Goal: Task Accomplishment & Management: Use online tool/utility

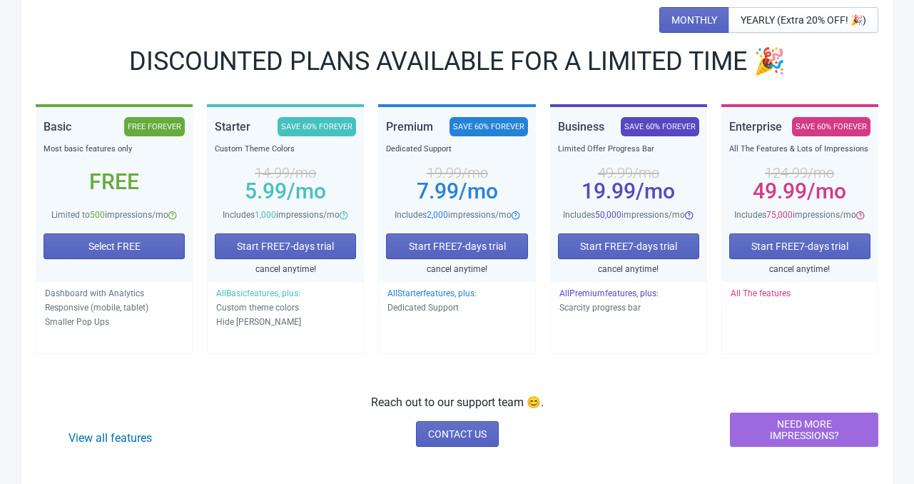
scroll to position [178, 0]
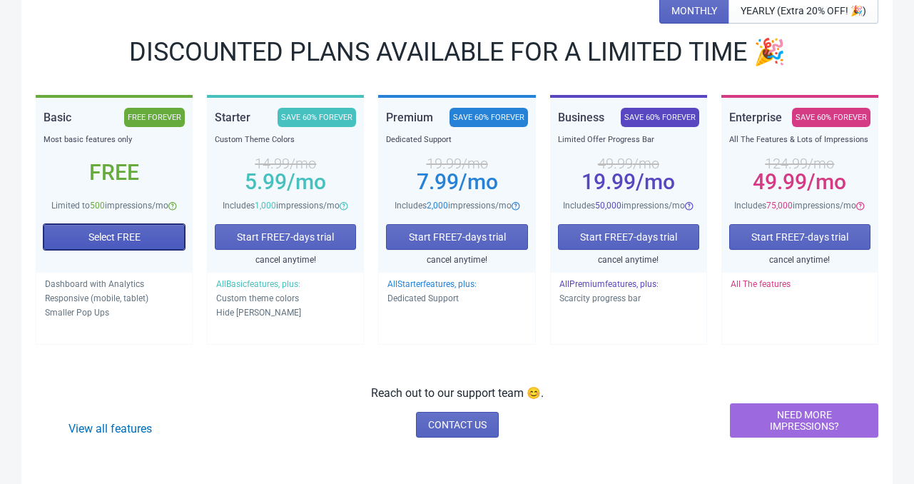
click at [101, 234] on span "Select FREE" at bounding box center [115, 236] width 52 height 11
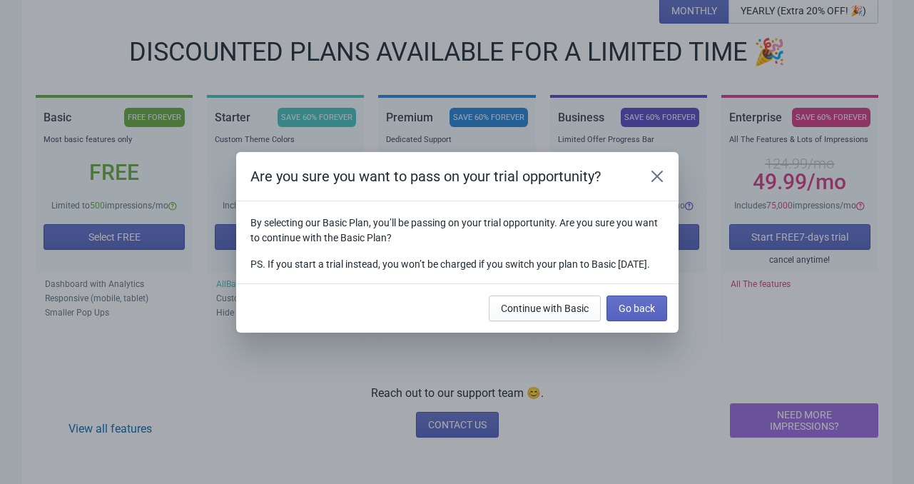
scroll to position [0, 0]
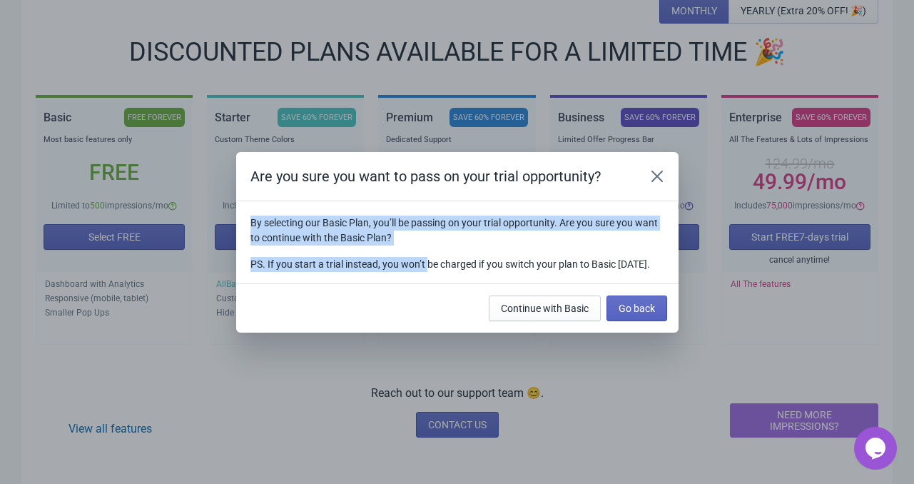
drag, startPoint x: 247, startPoint y: 213, endPoint x: 427, endPoint y: 238, distance: 181.5
click at [427, 238] on section "By selecting our Basic Plan, you’ll be passing on your trial opportunity. Are y…" at bounding box center [457, 242] width 443 height 82
click at [429, 238] on div "By selecting our Basic Plan, you’ll be passing on your trial opportunity. Are y…" at bounding box center [458, 244] width 414 height 56
drag, startPoint x: 248, startPoint y: 208, endPoint x: 455, endPoint y: 234, distance: 208.7
click at [455, 234] on section "By selecting our Basic Plan, you’ll be passing on your trial opportunity. Are y…" at bounding box center [457, 242] width 443 height 82
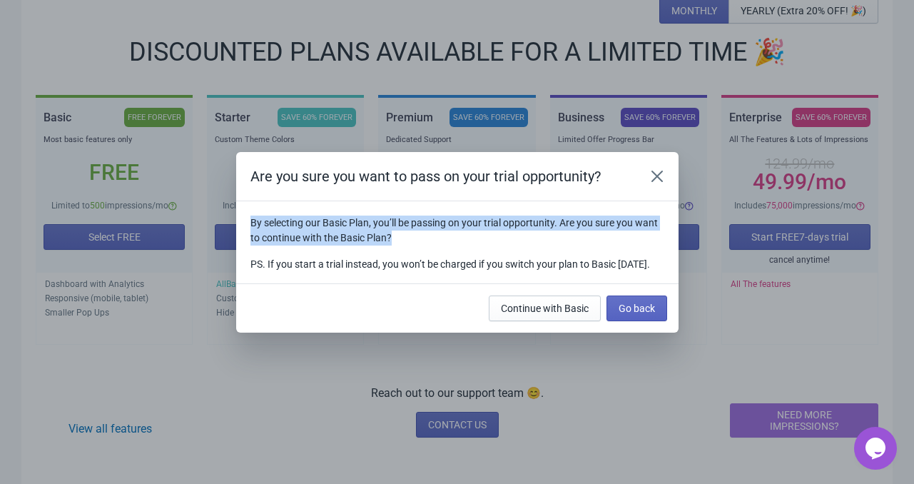
click at [455, 238] on div "By selecting our Basic Plan, you’ll be passing on your trial opportunity. Are y…" at bounding box center [458, 244] width 414 height 56
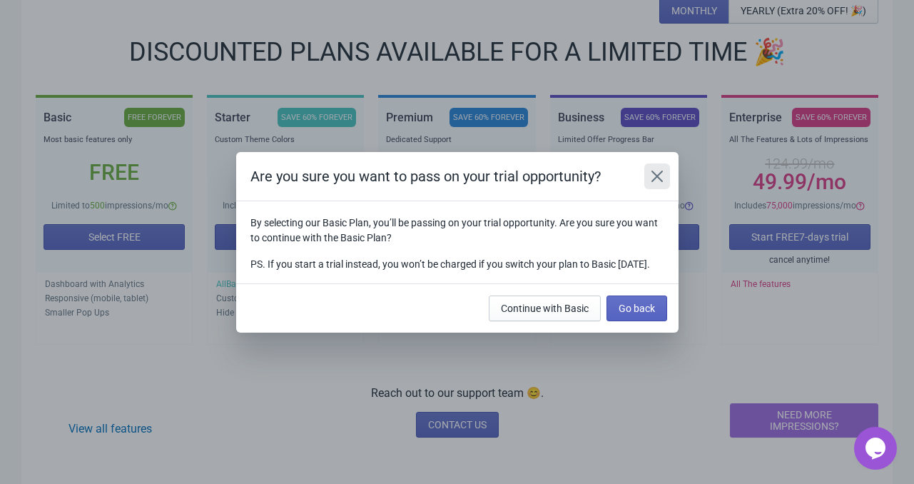
click at [660, 169] on icon "Close" at bounding box center [657, 176] width 14 height 14
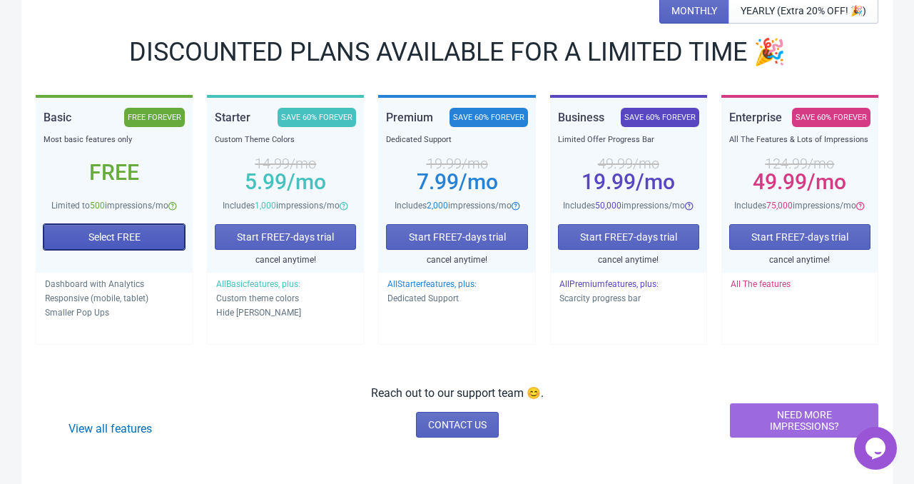
click at [145, 242] on button "Select FREE" at bounding box center [114, 237] width 141 height 26
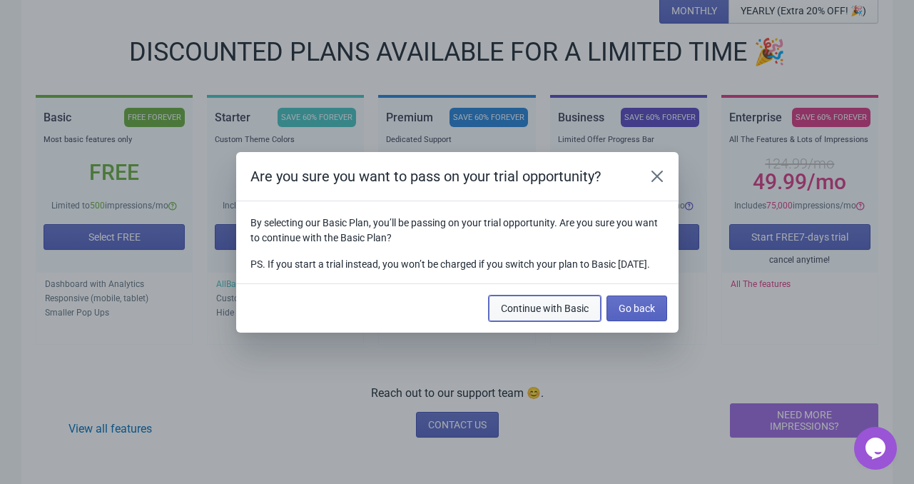
click at [564, 321] on button "Continue with Basic" at bounding box center [545, 309] width 112 height 26
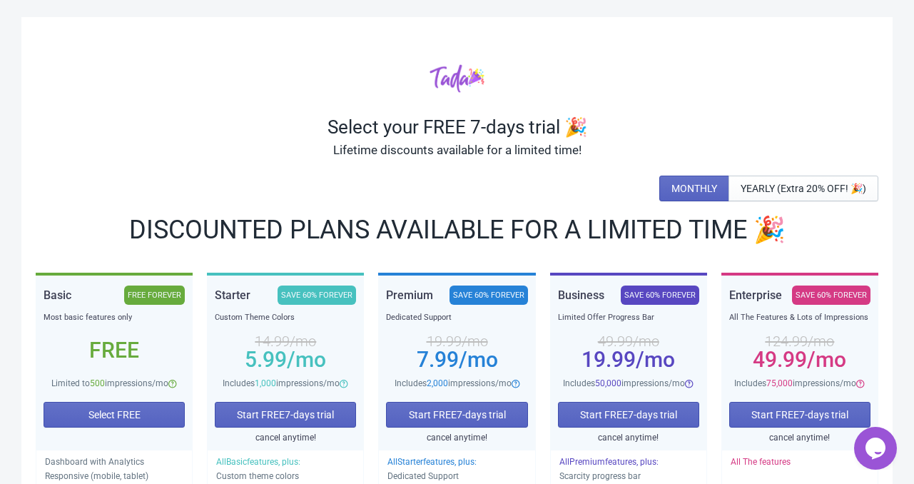
scroll to position [178, 0]
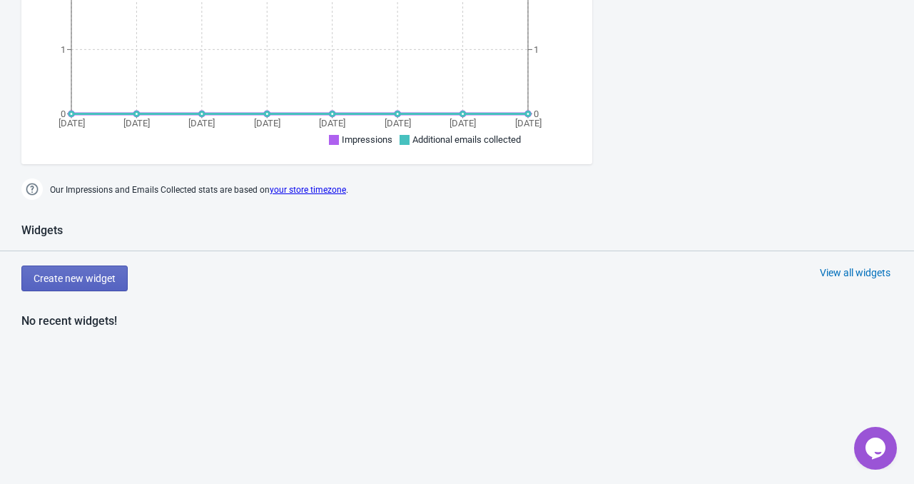
scroll to position [532, 0]
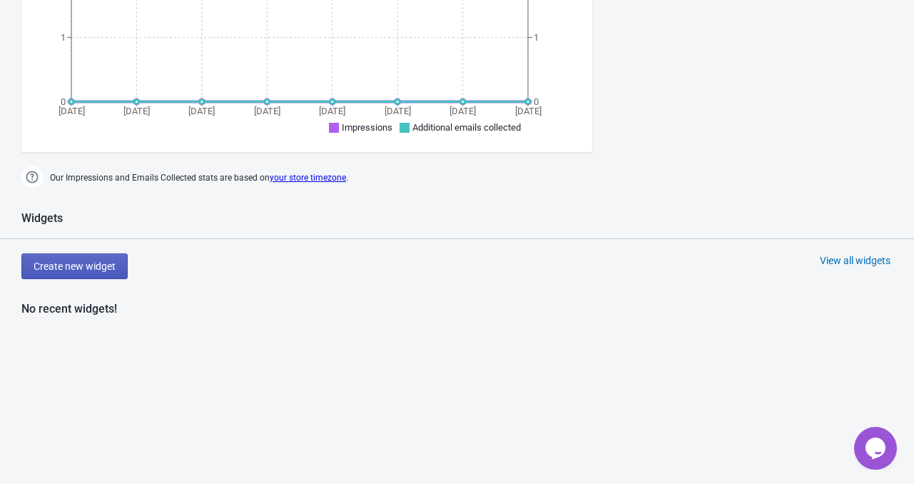
click at [110, 263] on span "Create new widget" at bounding box center [75, 266] width 82 height 11
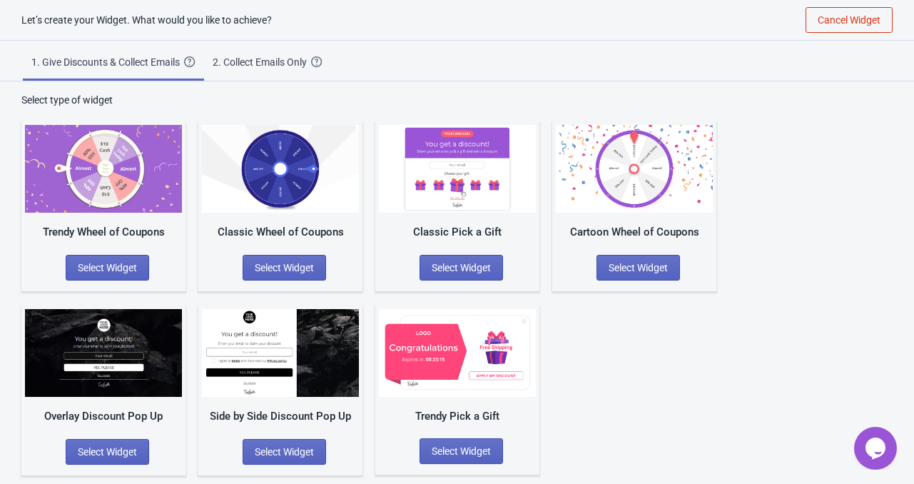
scroll to position [14, 0]
click at [146, 268] on button "Select Widget" at bounding box center [108, 268] width 84 height 26
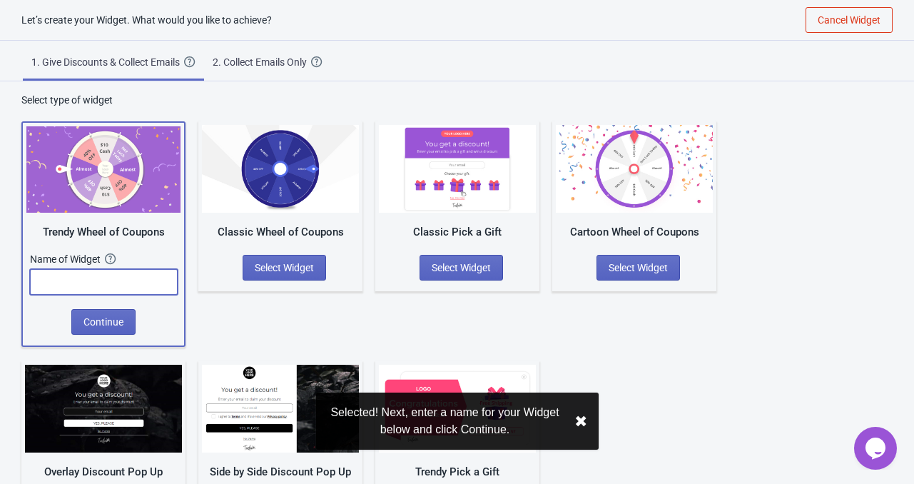
click at [105, 271] on input "text" at bounding box center [104, 282] width 148 height 26
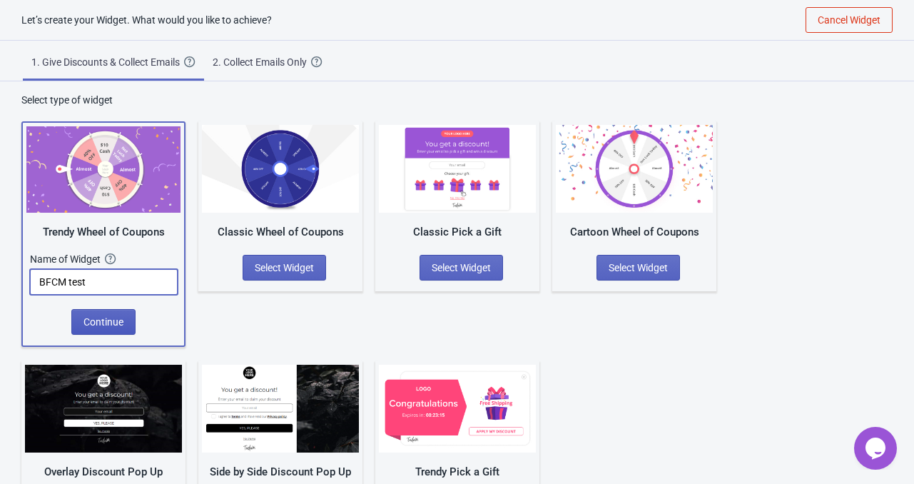
type input "BFCM test"
click at [94, 322] on span "Continue" at bounding box center [104, 321] width 40 height 11
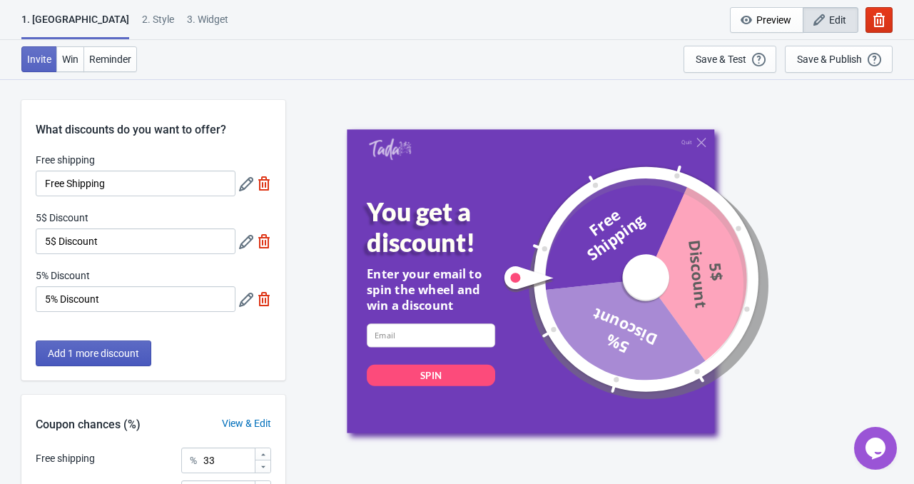
click at [127, 348] on span "Add 1 more discount" at bounding box center [93, 353] width 91 height 11
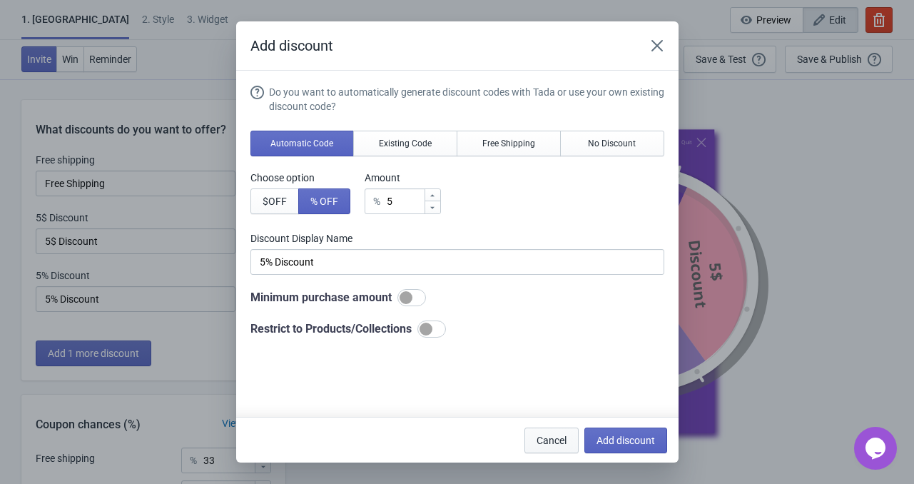
click at [554, 447] on button "Cancel" at bounding box center [552, 441] width 54 height 26
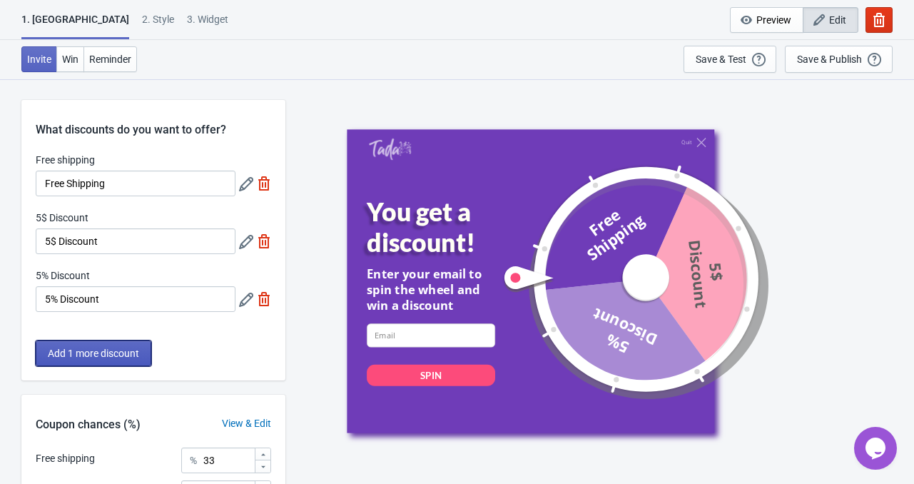
click at [71, 352] on span "Add 1 more discount" at bounding box center [93, 353] width 91 height 11
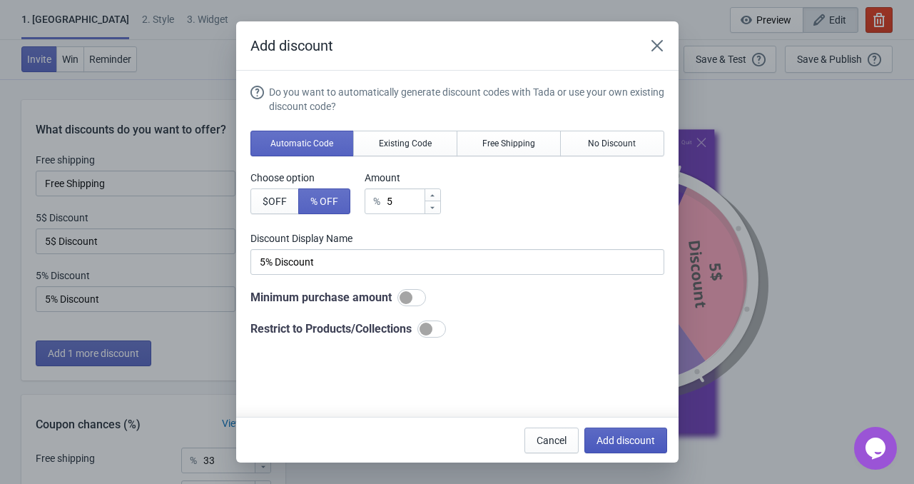
click at [623, 435] on span "Add discount" at bounding box center [626, 440] width 59 height 11
type input "25"
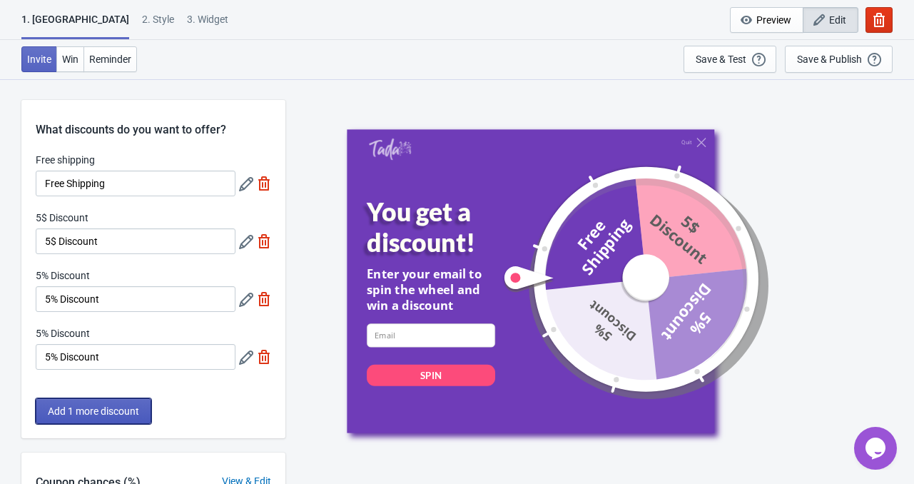
click at [123, 410] on span "Add 1 more discount" at bounding box center [93, 410] width 91 height 11
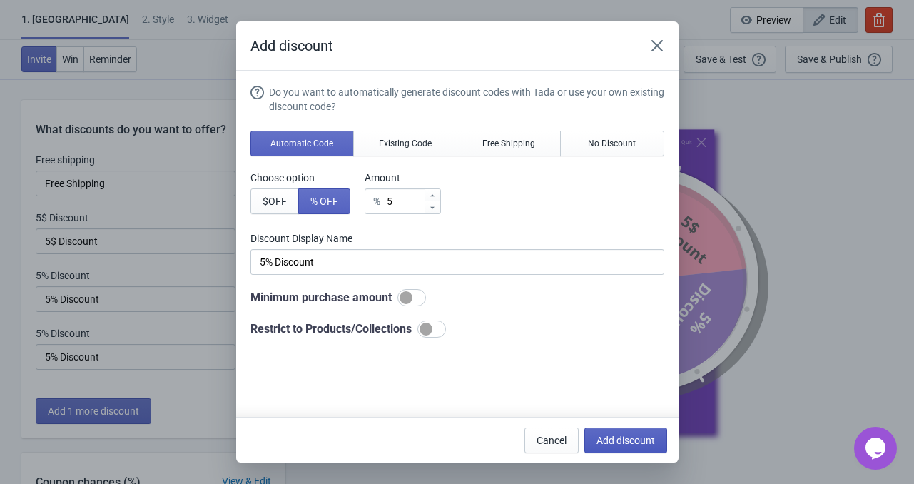
click at [617, 440] on span "Add discount" at bounding box center [626, 440] width 59 height 11
type input "20"
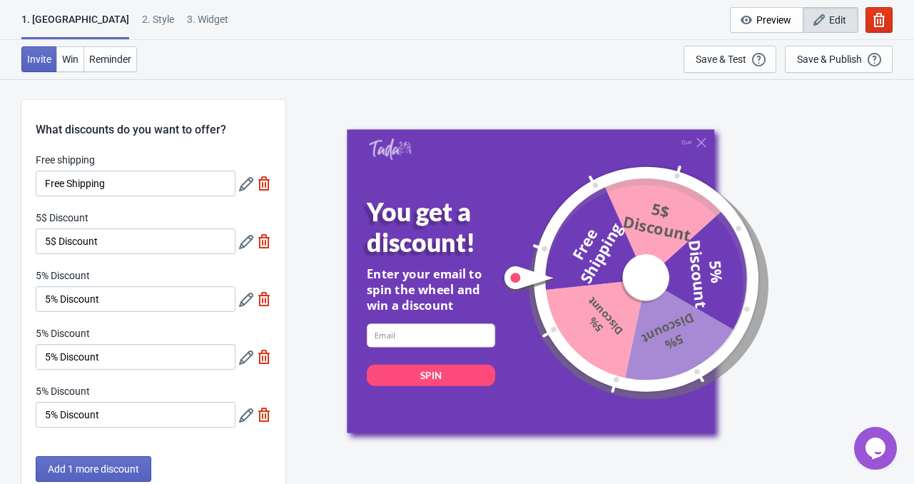
click at [261, 415] on img at bounding box center [264, 415] width 14 height 14
type input "25"
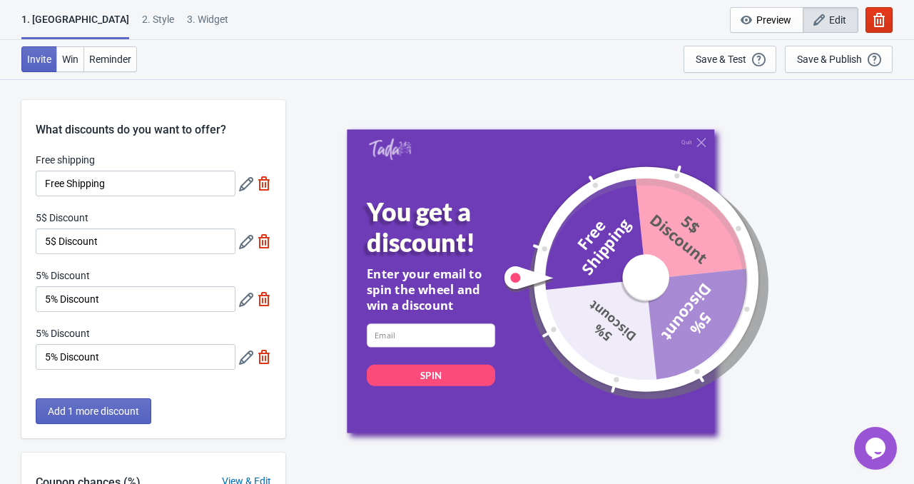
click at [249, 237] on icon at bounding box center [246, 242] width 14 height 14
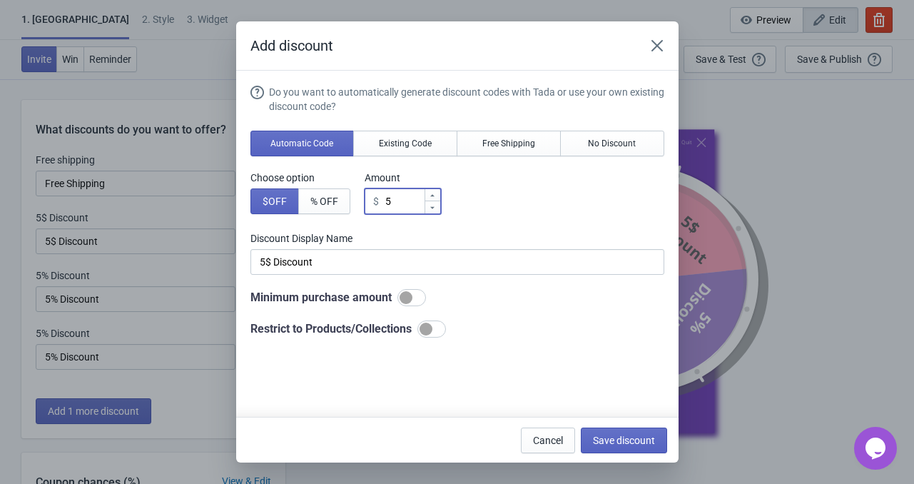
click at [400, 206] on input "5" at bounding box center [404, 201] width 39 height 26
click at [325, 199] on span "% OFF" at bounding box center [325, 201] width 28 height 11
type input "5% Discount"
click at [400, 202] on input "5" at bounding box center [405, 201] width 38 height 26
drag, startPoint x: 400, startPoint y: 202, endPoint x: 380, endPoint y: 201, distance: 19.3
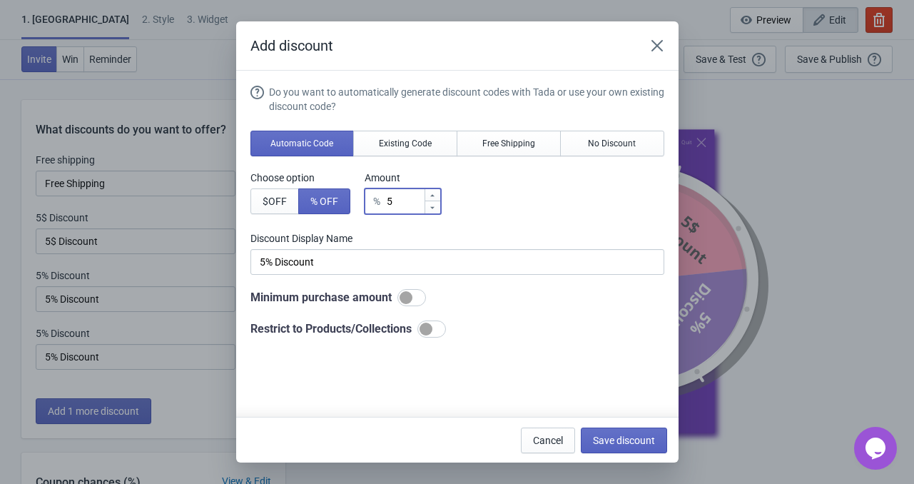
click at [380, 201] on div "% 5" at bounding box center [403, 201] width 76 height 26
type input "1"
type input "1% Discount"
type input "10"
type input "10% Discount"
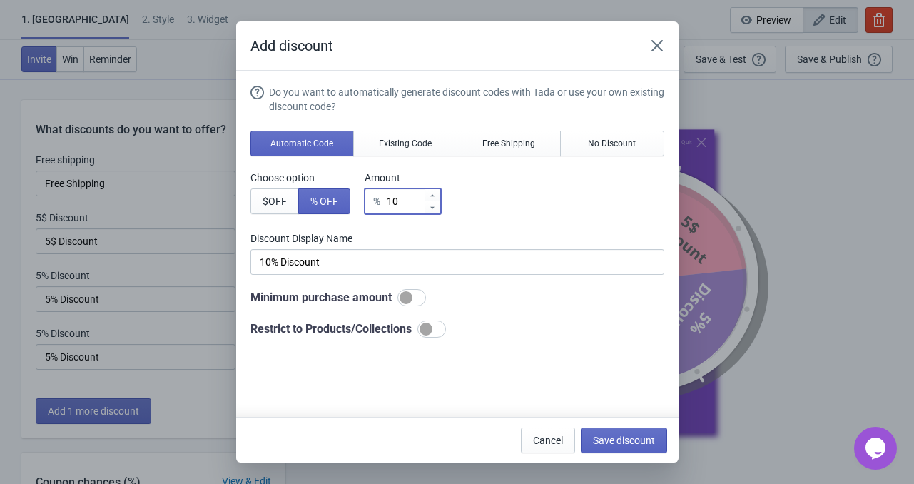
type input "100"
type input "100% Discount"
type input "100"
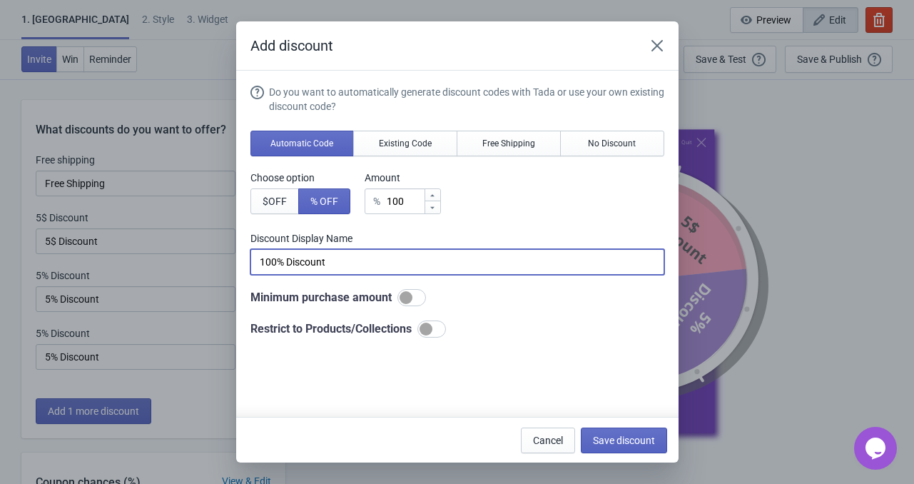
drag, startPoint x: 365, startPoint y: 256, endPoint x: 253, endPoint y: 259, distance: 112.1
click at [252, 259] on input "100% Discount" at bounding box center [458, 262] width 414 height 26
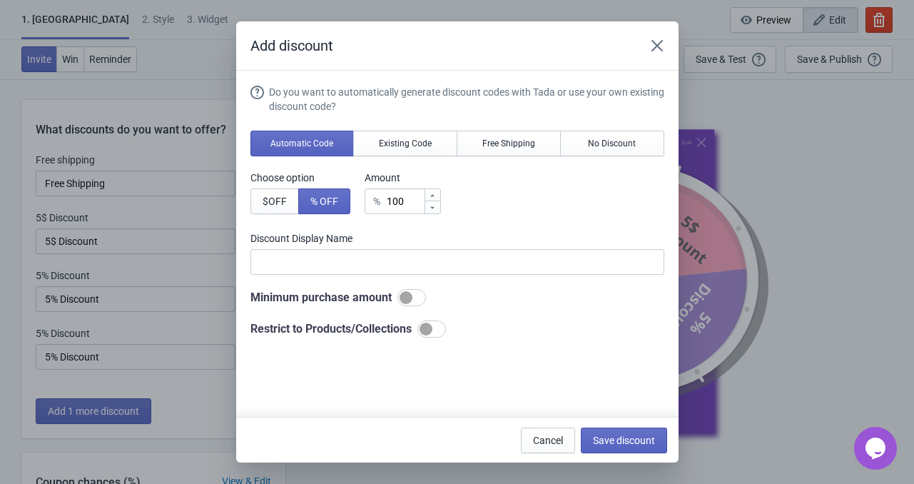
drag, startPoint x: 364, startPoint y: 242, endPoint x: 348, endPoint y: 255, distance: 20.3
click at [363, 245] on label "Discount Display Name" at bounding box center [458, 238] width 414 height 14
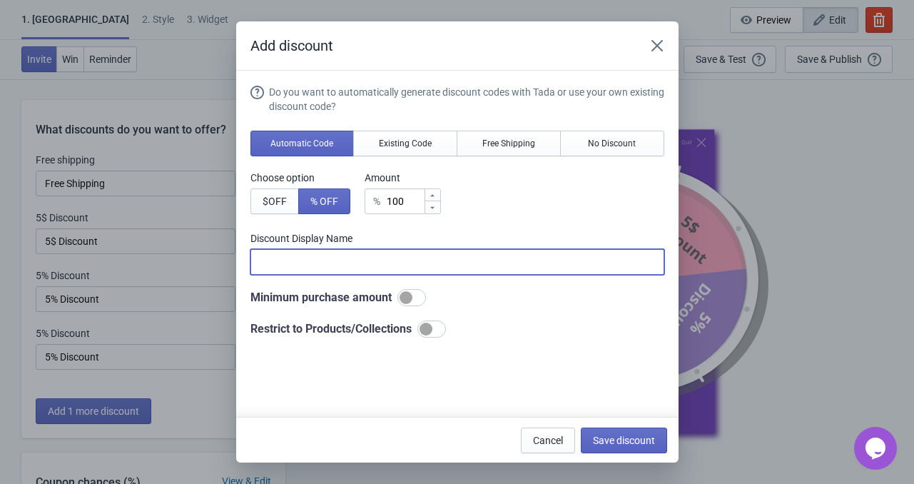
click at [328, 263] on input at bounding box center [458, 262] width 414 height 26
paste input "Free X315 Lawn Mower"
type input "Free X315 Lawn Mower"
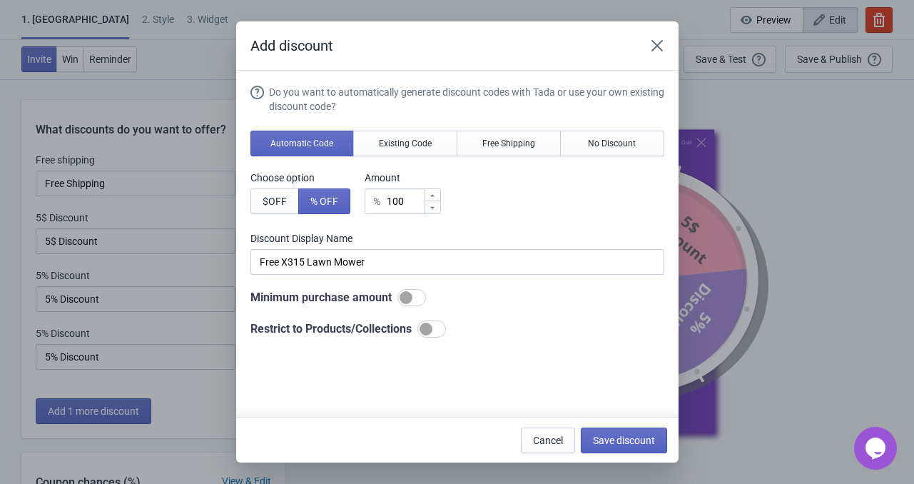
click at [421, 240] on label "Discount Display Name" at bounding box center [458, 238] width 414 height 14
click at [419, 299] on div at bounding box center [412, 297] width 29 height 17
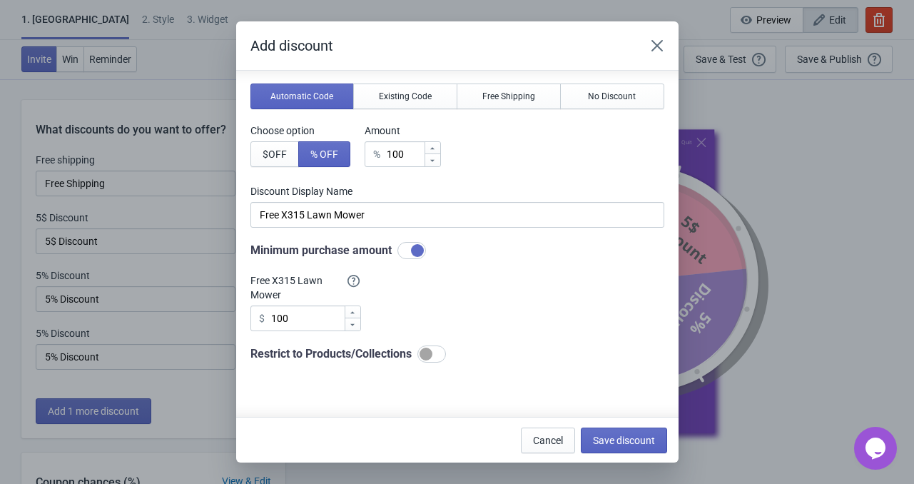
scroll to position [71, 0]
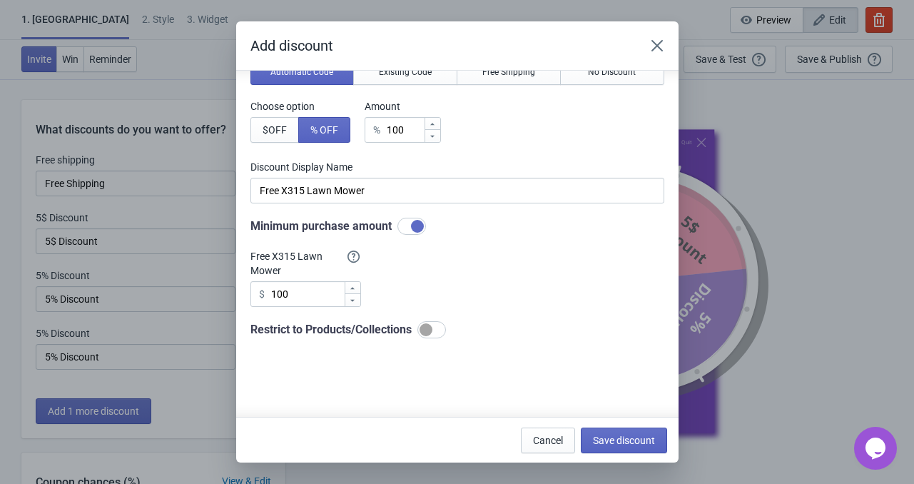
click at [415, 226] on div at bounding box center [417, 226] width 13 height 13
checkbox input "false"
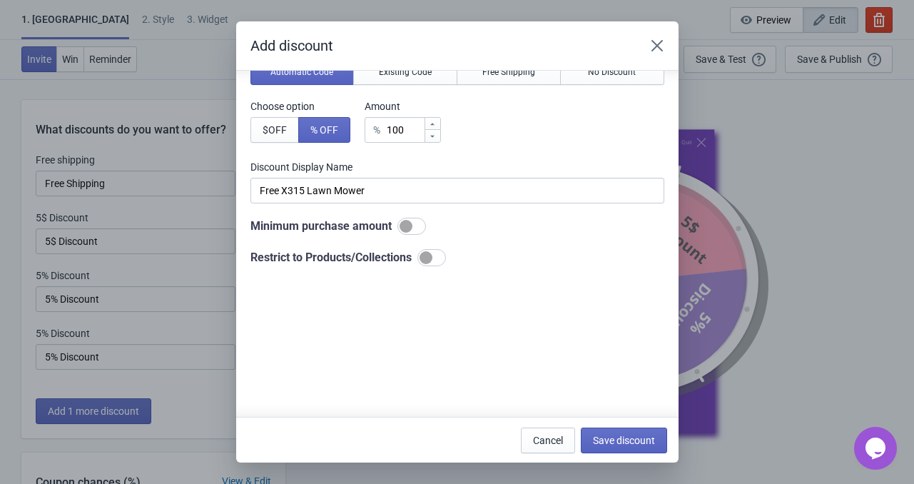
click at [440, 259] on div at bounding box center [432, 257] width 29 height 17
checkbox input "true"
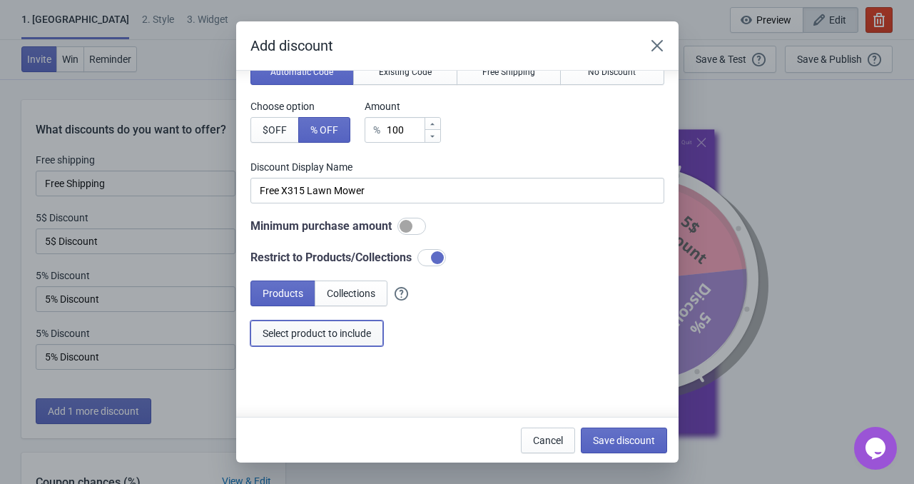
click at [311, 333] on span "Select product to include" at bounding box center [317, 333] width 108 height 11
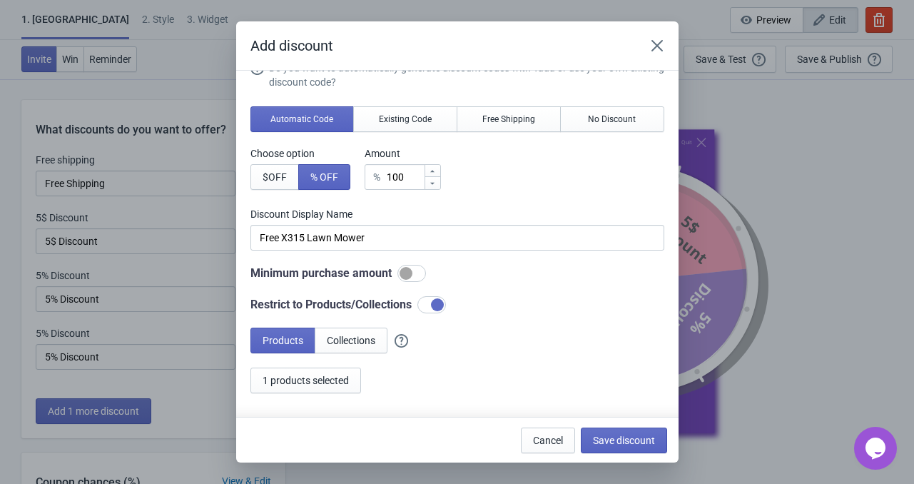
scroll to position [0, 0]
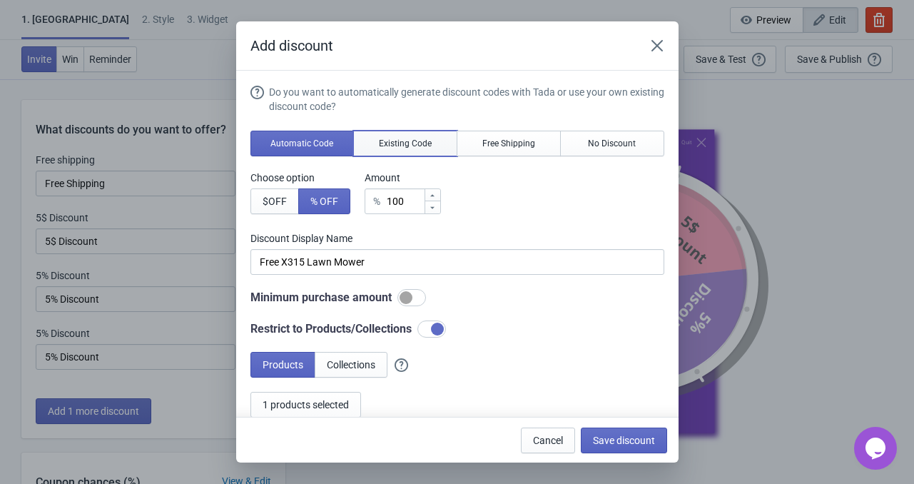
click at [395, 139] on span "Existing Code" at bounding box center [405, 143] width 53 height 11
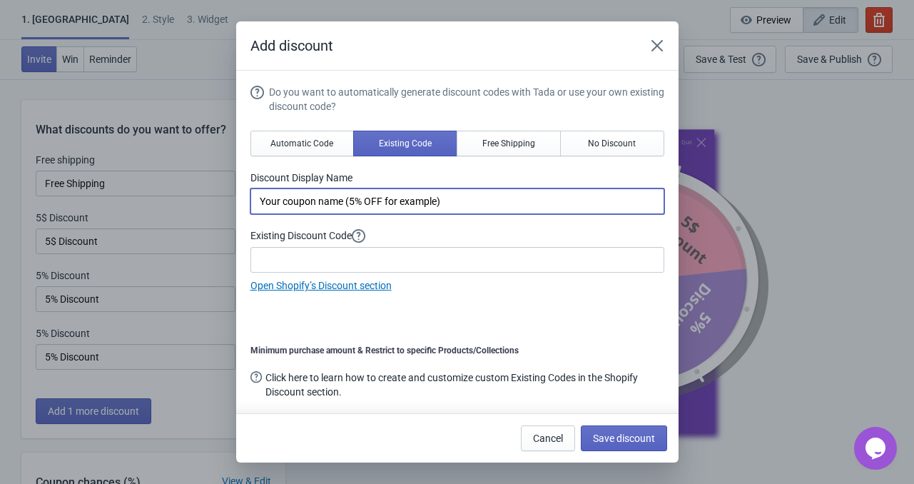
drag, startPoint x: 480, startPoint y: 211, endPoint x: 254, endPoint y: 228, distance: 226.3
click at [254, 228] on div "Do you want to automatically generate discount codes with Tada or use your own …" at bounding box center [458, 189] width 414 height 208
click at [312, 198] on input at bounding box center [458, 201] width 414 height 26
paste input "Free X315 Lawn Mower"
type input "Free X315 Lawn Mower"
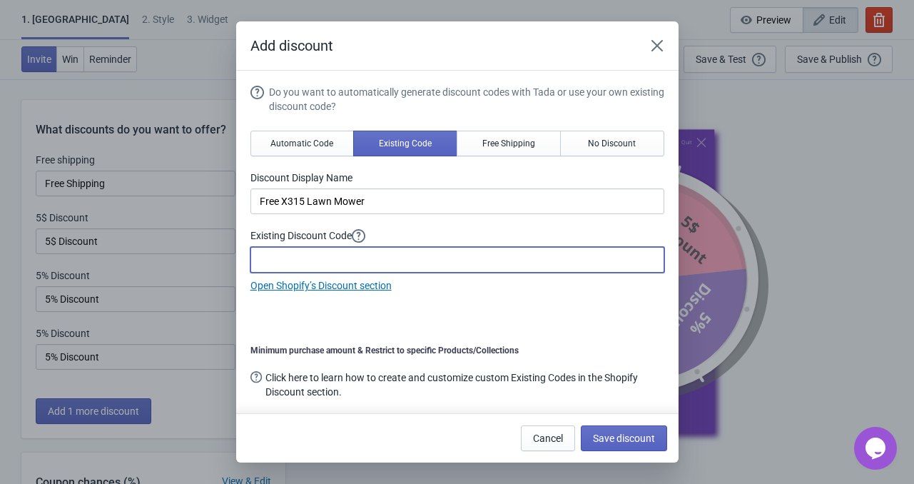
click at [274, 263] on input at bounding box center [458, 260] width 414 height 26
click at [308, 136] on button "Automatic Code" at bounding box center [303, 144] width 104 height 26
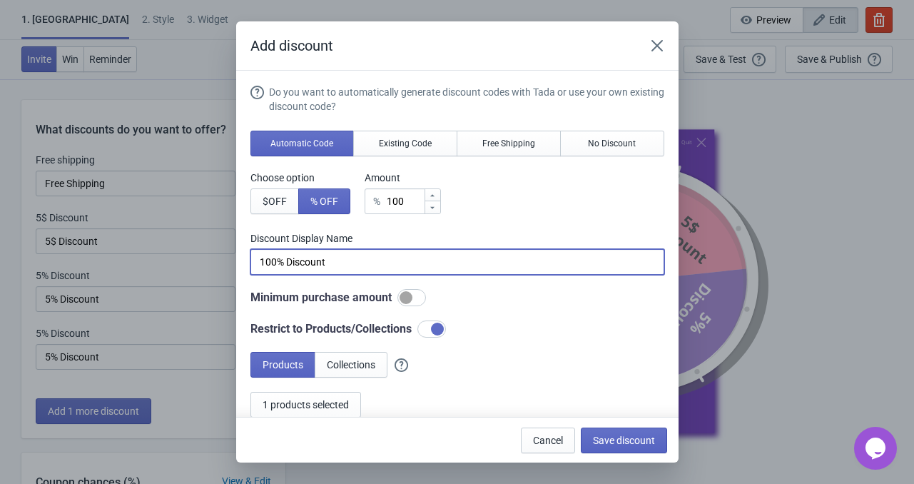
drag, startPoint x: 345, startPoint y: 258, endPoint x: 219, endPoint y: 263, distance: 126.4
click at [219, 263] on div "Add discount Do you want to automatically generate discount codes with Tada or …" at bounding box center [457, 241] width 914 height 441
paste input "Free X315 Lawn Mower"
click at [277, 207] on button "$ OFF" at bounding box center [275, 201] width 49 height 26
drag, startPoint x: 345, startPoint y: 262, endPoint x: 242, endPoint y: 262, distance: 103.5
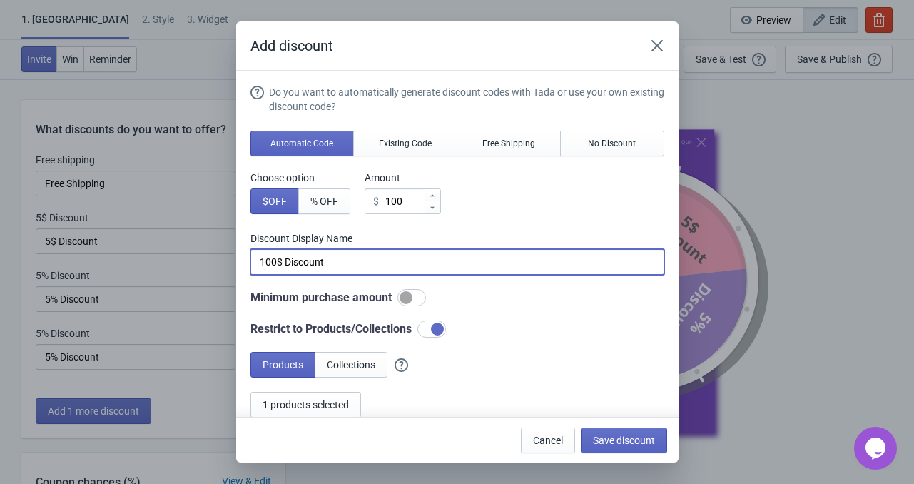
click at [242, 262] on section "Do you want to automatically generate discount codes with Tada or use your own …" at bounding box center [457, 292] width 443 height 442
paste input "Free X315 Lawn Mower"
type input "Free X315 Lawn Mower"
click at [397, 198] on input "100" at bounding box center [404, 201] width 39 height 26
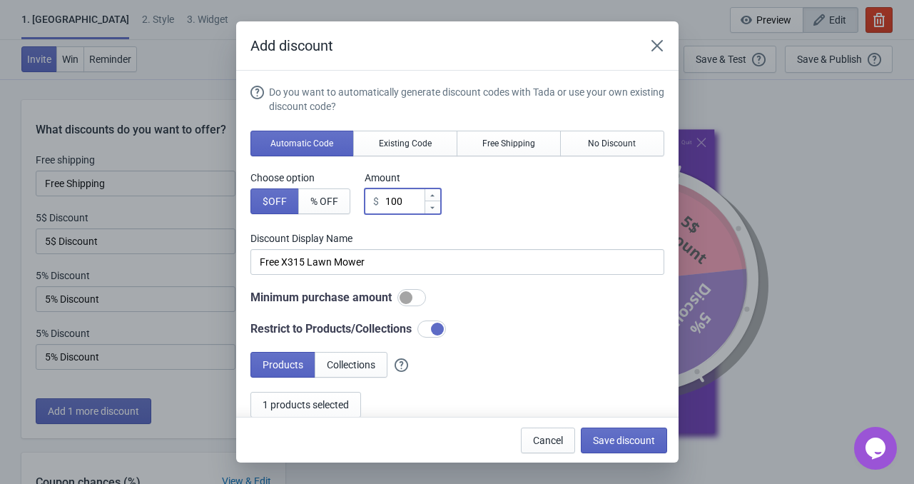
drag, startPoint x: 403, startPoint y: 203, endPoint x: 385, endPoint y: 203, distance: 17.8
click at [385, 203] on input "100" at bounding box center [404, 201] width 39 height 26
type input "2"
type input "2$ Discount"
type input "22"
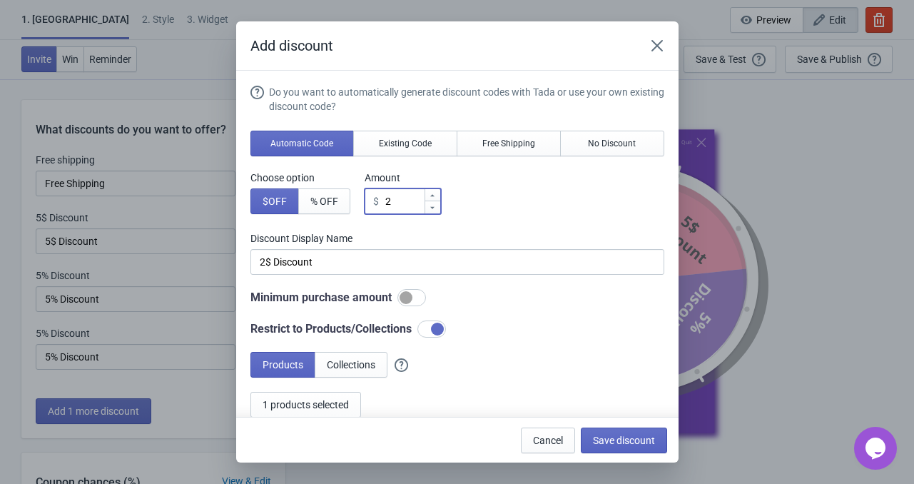
type input "22$ Discount"
type input "229"
type input "229$ Discount"
type input "2299"
type input "2299$ Discount"
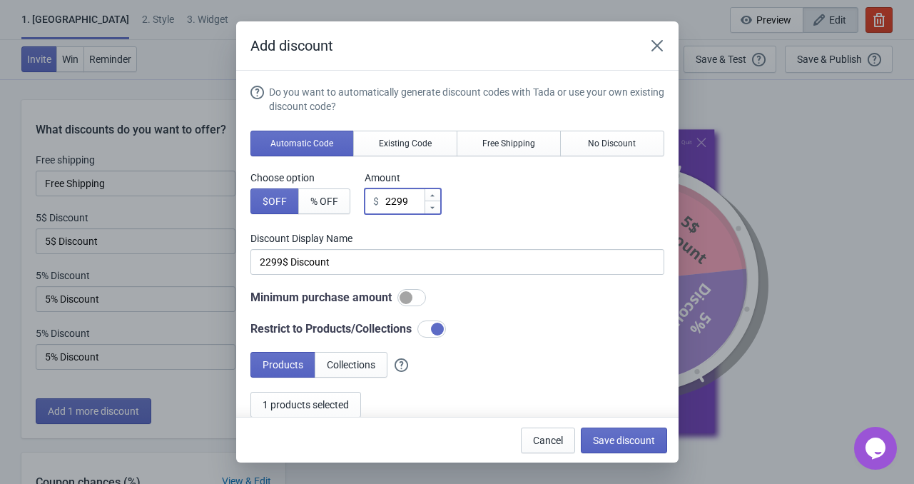
type input "2299"
click at [383, 238] on label "Discount Display Name" at bounding box center [458, 238] width 414 height 14
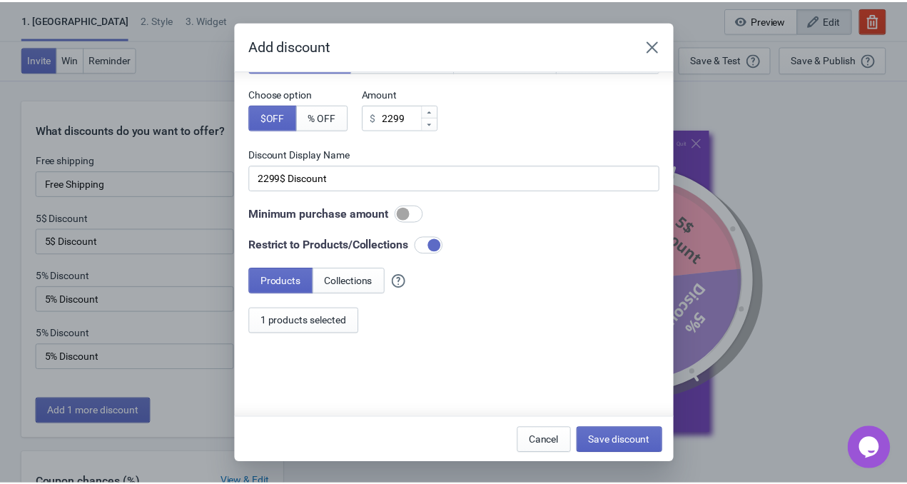
scroll to position [94, 0]
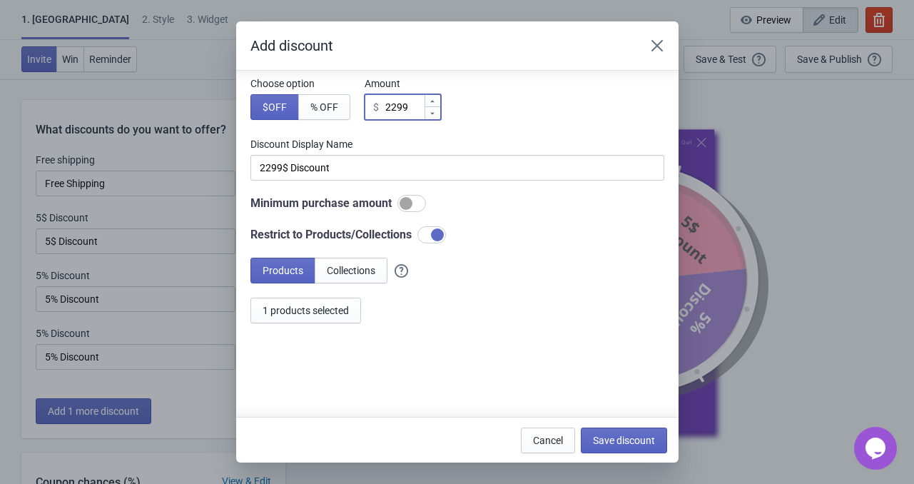
click at [415, 111] on input "2299" at bounding box center [404, 107] width 39 height 26
drag, startPoint x: 415, startPoint y: 111, endPoint x: 379, endPoint y: 110, distance: 35.7
click at [379, 110] on div "$ 2299" at bounding box center [403, 107] width 76 height 26
click at [662, 49] on icon "Close" at bounding box center [657, 46] width 14 height 14
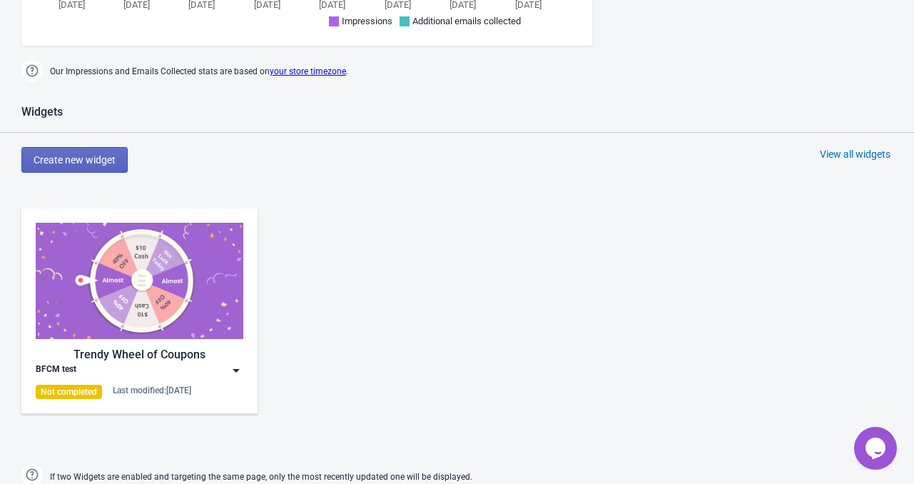
scroll to position [639, 0]
click at [97, 278] on img at bounding box center [140, 280] width 208 height 116
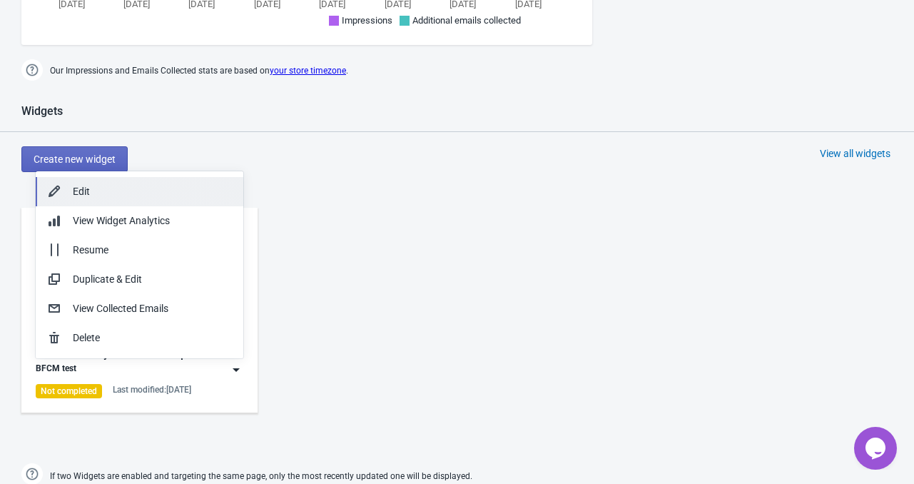
click at [105, 185] on div "Edit" at bounding box center [152, 191] width 159 height 15
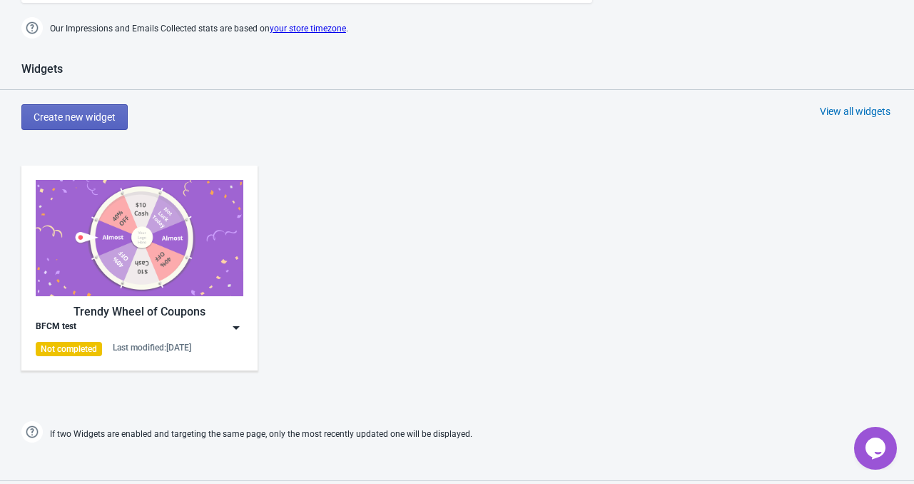
scroll to position [714, 0]
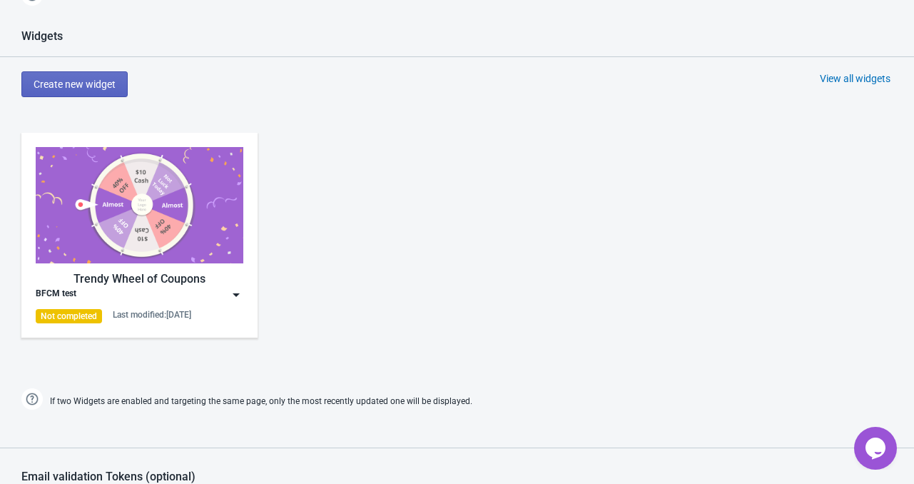
click at [173, 234] on img at bounding box center [140, 205] width 208 height 116
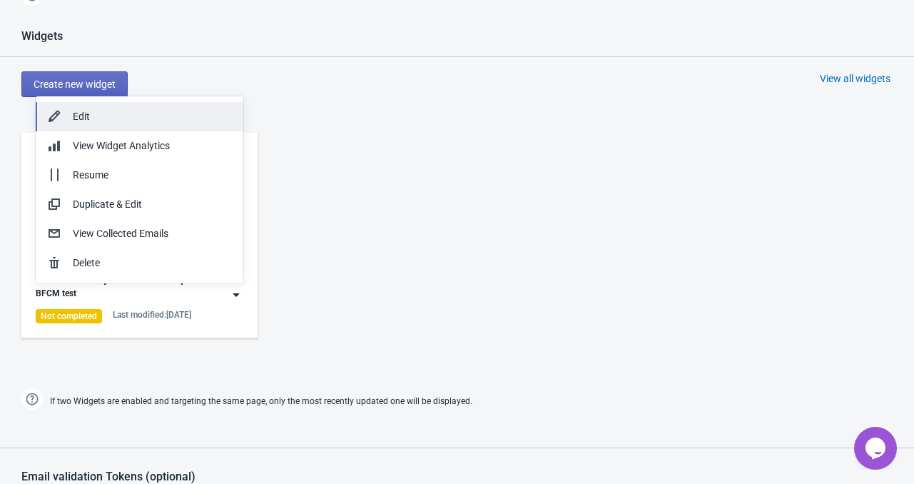
click at [144, 121] on div "Edit" at bounding box center [152, 116] width 159 height 15
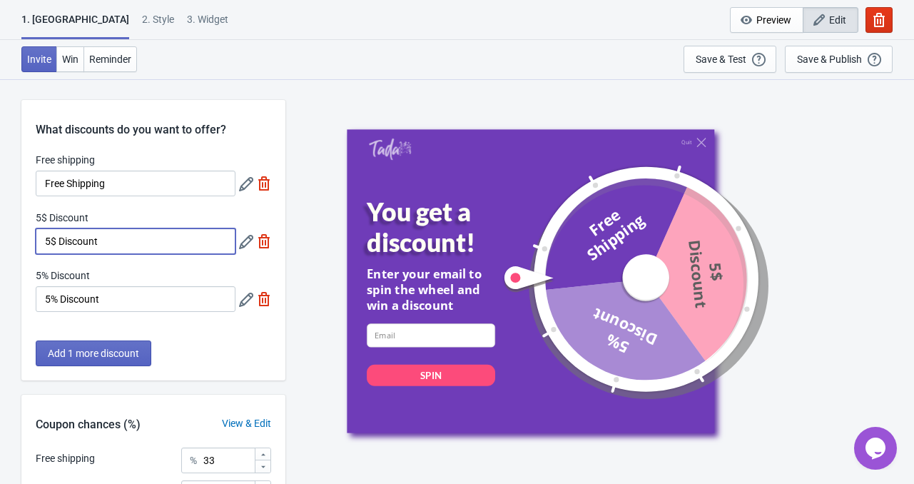
click at [167, 241] on input "5$ Discount" at bounding box center [136, 241] width 200 height 26
drag, startPoint x: 167, startPoint y: 241, endPoint x: 31, endPoint y: 238, distance: 136.4
click at [31, 238] on div "Free shipping Free Shipping 5$ Discount 5$ Discount 5% Discount 5% Discount" at bounding box center [153, 239] width 264 height 173
click at [240, 245] on icon at bounding box center [246, 242] width 14 height 14
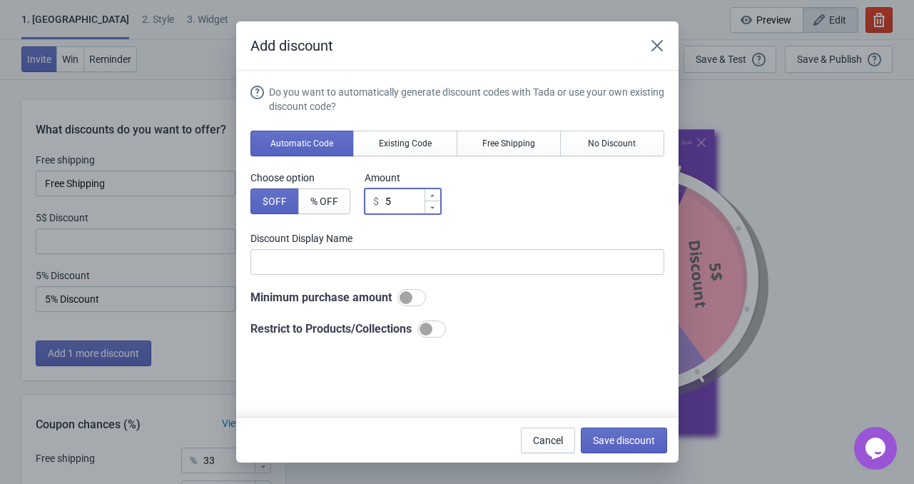
drag, startPoint x: 403, startPoint y: 203, endPoint x: 385, endPoint y: 203, distance: 17.8
click at [385, 203] on input "5" at bounding box center [404, 201] width 39 height 26
type input "3"
type input "3$ Discount"
type input "30"
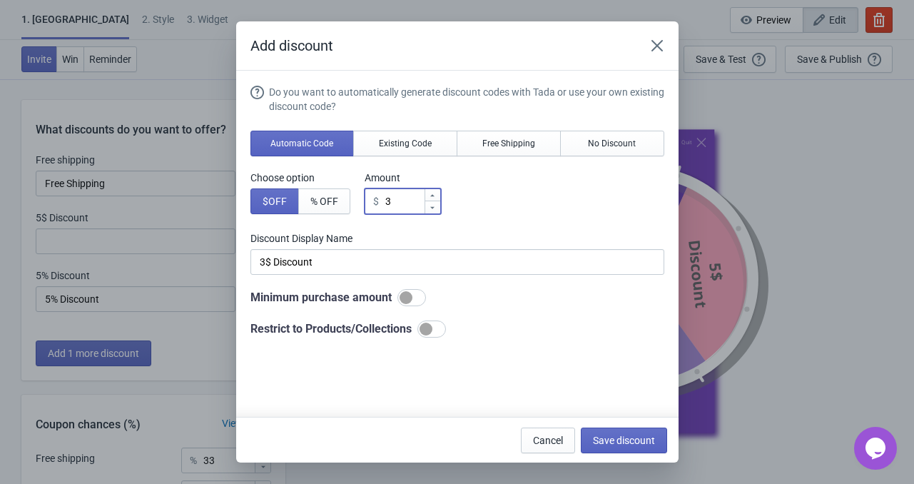
type input "30$ Discount"
type input "300"
type input "300$ Discount"
type input "3000"
type input "3000$ Discount"
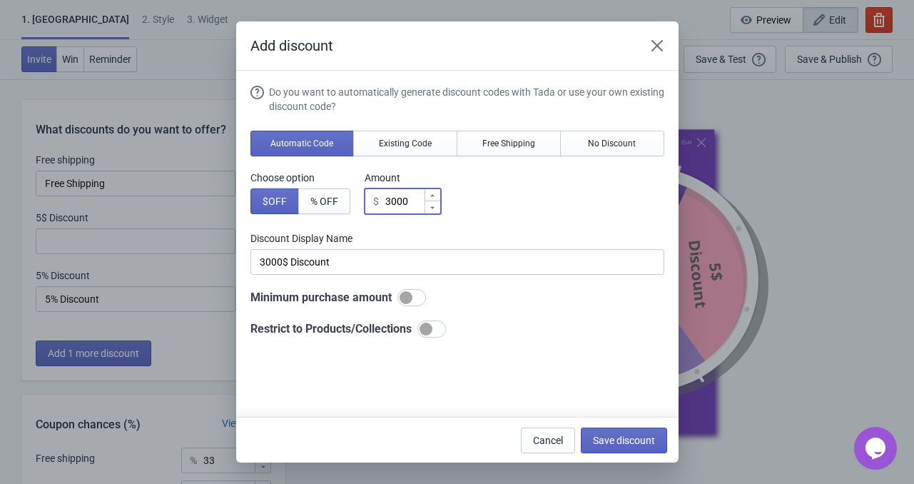
type input "3000"
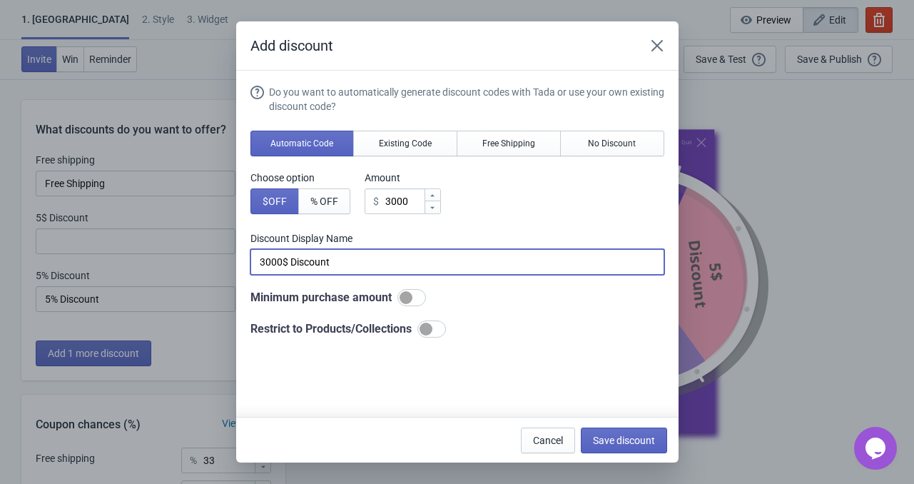
drag, startPoint x: 383, startPoint y: 266, endPoint x: 226, endPoint y: 263, distance: 156.4
click at [226, 263] on div "Add discount Do you want to automatically generate discount codes with Tada or …" at bounding box center [457, 241] width 914 height 441
paste input "Free X315 Lawn Mower"
type input "Free X315 Lawn Mower"
click at [433, 328] on div at bounding box center [426, 329] width 13 height 13
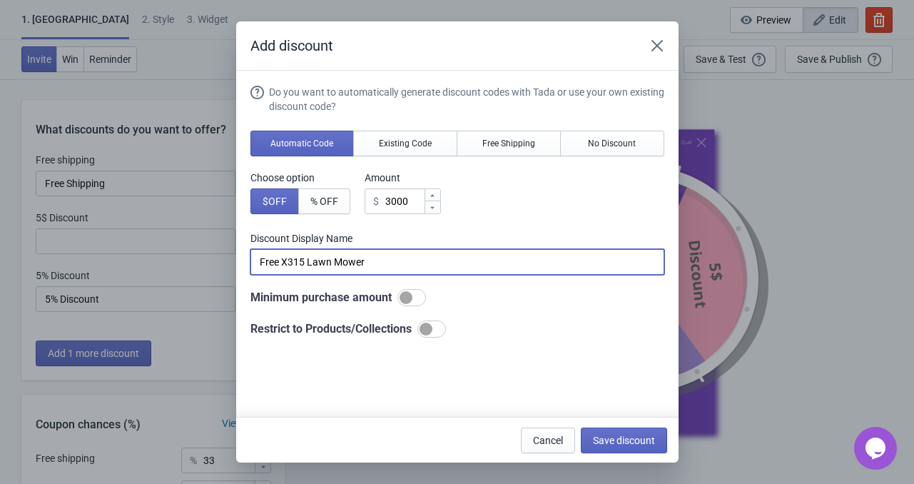
checkbox input "true"
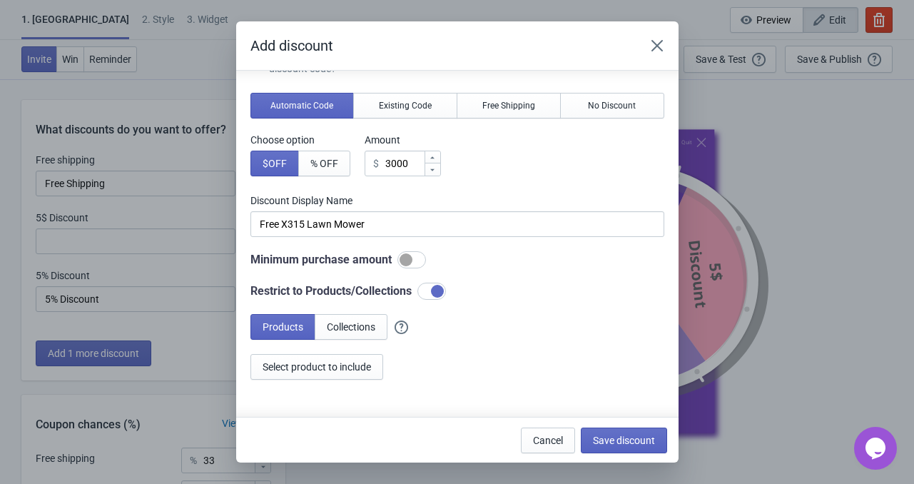
scroll to position [71, 0]
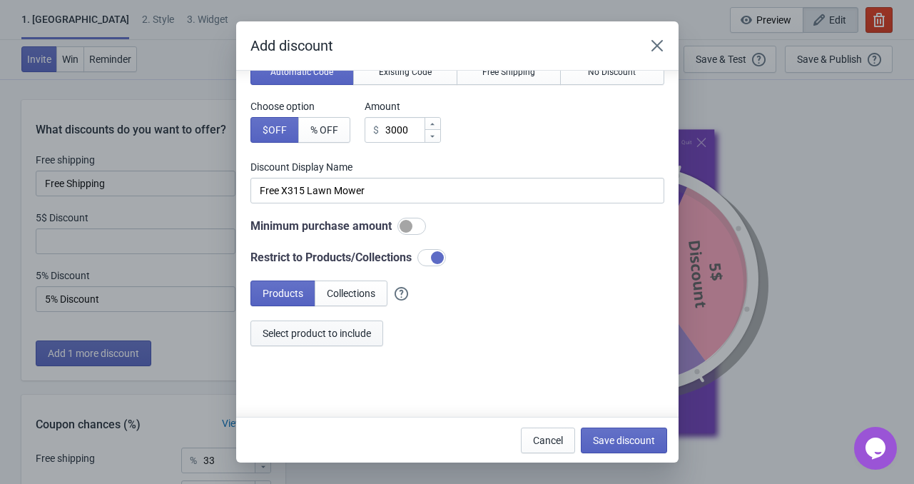
click at [333, 342] on button "Select product to include" at bounding box center [317, 334] width 133 height 26
click at [636, 446] on button "Save discount" at bounding box center [624, 441] width 86 height 26
type input "Free X315 Lawn Mower"
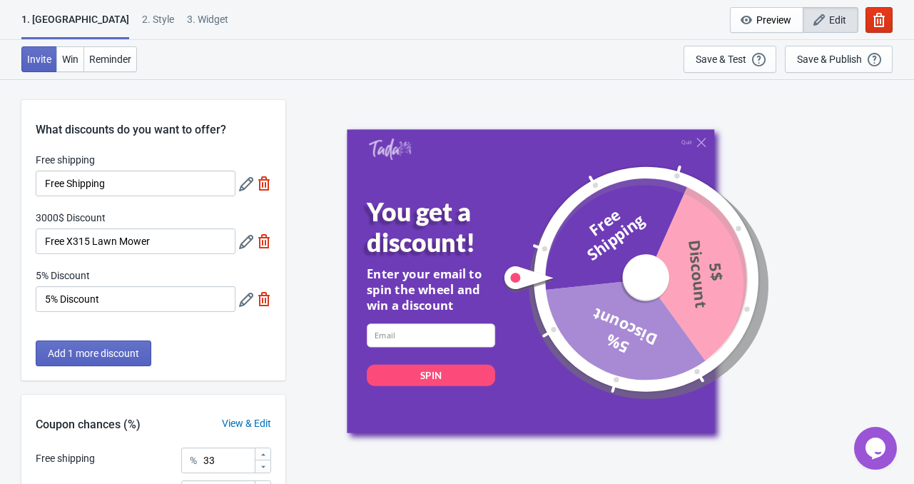
click at [244, 305] on icon at bounding box center [246, 300] width 14 height 14
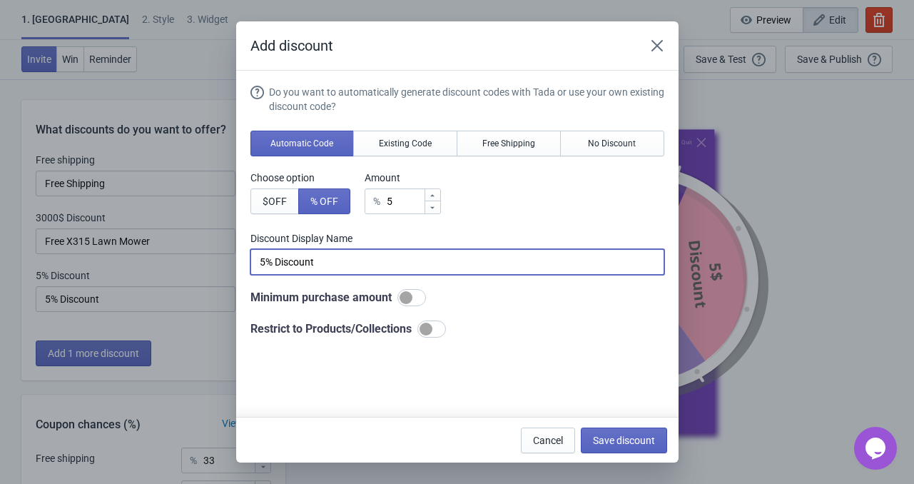
drag, startPoint x: 348, startPoint y: 268, endPoint x: 238, endPoint y: 265, distance: 110.0
click at [240, 265] on section "Do you want to automatically generate discount codes with Tada or use your own …" at bounding box center [457, 292] width 443 height 442
paste input "Free i105/i110 Lawn Mower"
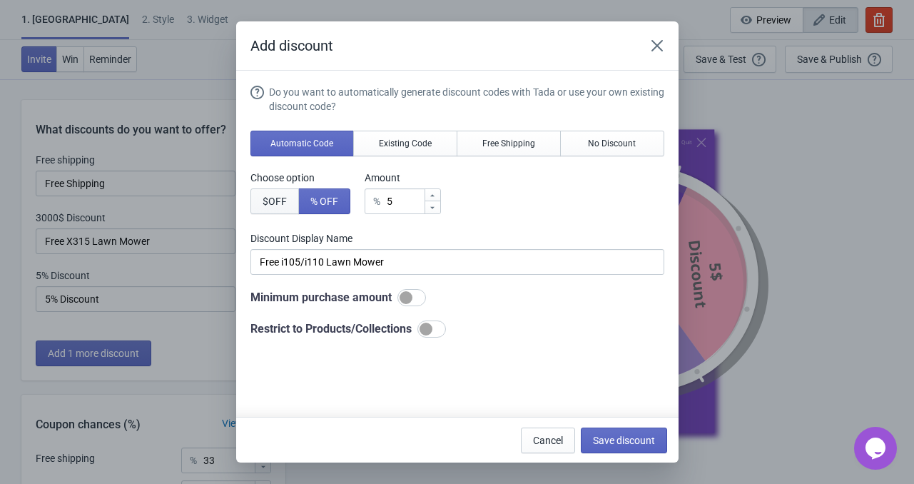
click at [293, 203] on button "$ OFF" at bounding box center [275, 201] width 49 height 26
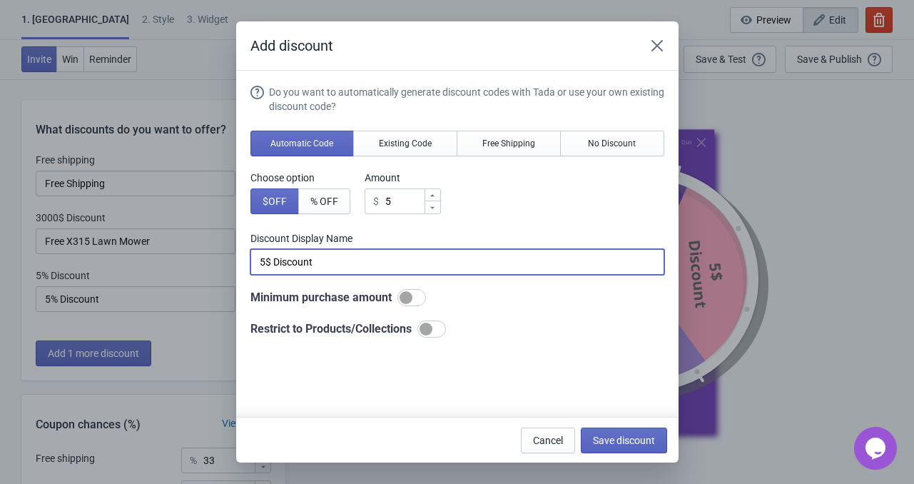
drag, startPoint x: 339, startPoint y: 271, endPoint x: 251, endPoint y: 272, distance: 87.8
click at [253, 272] on input "5$ Discount" at bounding box center [458, 262] width 414 height 26
paste input "Free i105/i110 Lawn Mower"
type input "Free i105/i110 Lawn Mower"
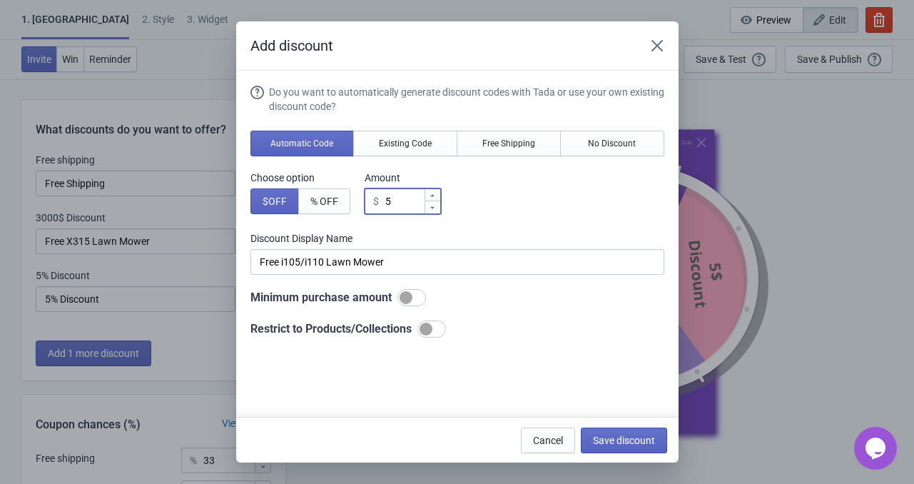
drag, startPoint x: 398, startPoint y: 206, endPoint x: 381, endPoint y: 205, distance: 17.2
click at [381, 205] on div "$ 5" at bounding box center [403, 201] width 76 height 26
type input "1"
type input "1$ Discount"
type input "12"
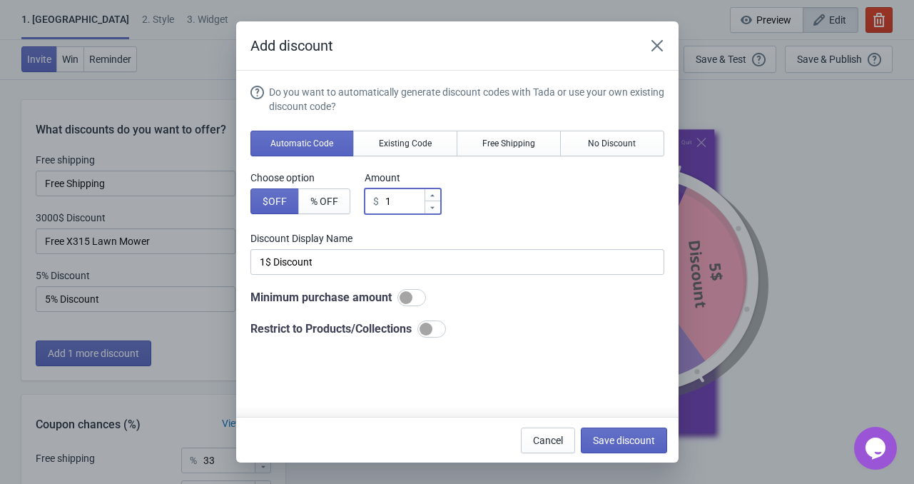
type input "12$ Discount"
type input "120"
type input "120$ Discount"
type input "1200"
type input "1200$ Discount"
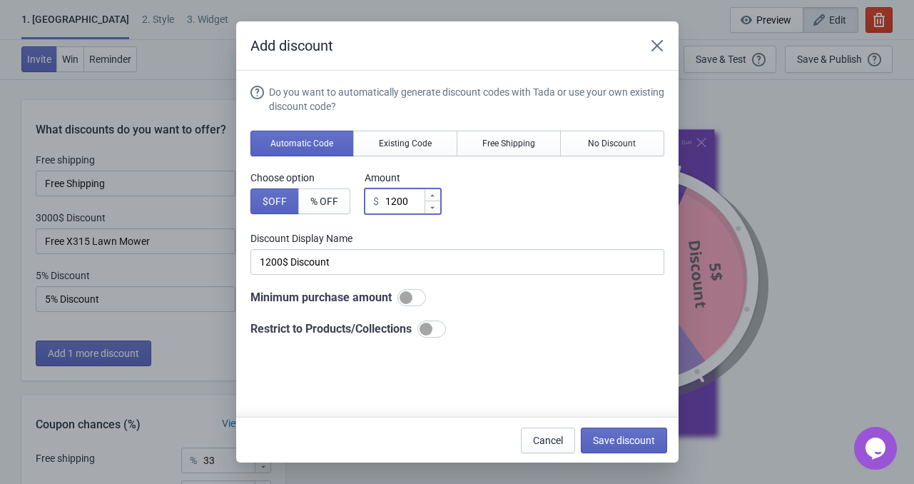
type input "1200"
click at [402, 225] on div "Do you want to automatically generate discount codes with Tada or use your own …" at bounding box center [458, 211] width 414 height 253
click at [425, 324] on div at bounding box center [426, 329] width 13 height 13
checkbox input "true"
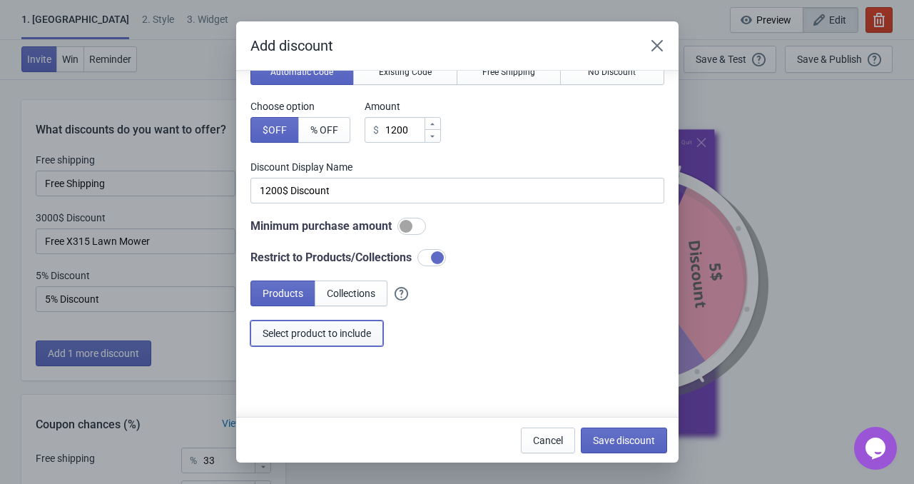
click at [321, 345] on button "Select product to include" at bounding box center [317, 334] width 133 height 26
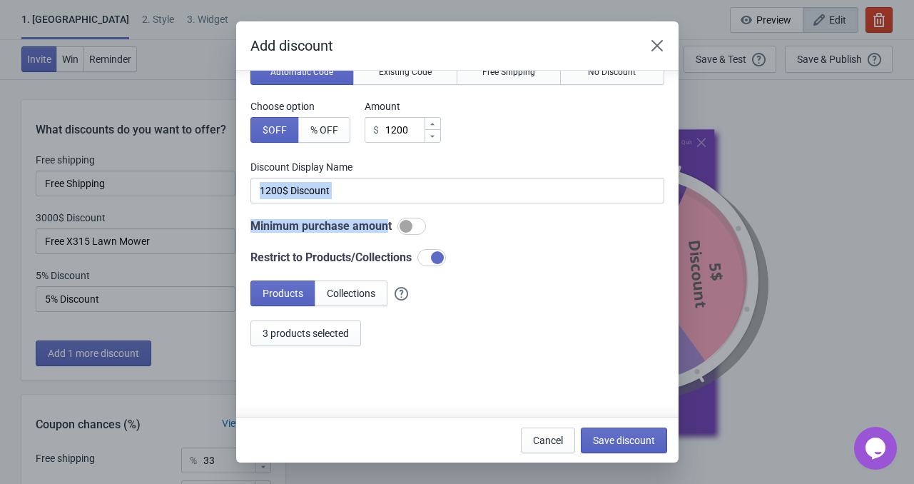
drag, startPoint x: 385, startPoint y: 205, endPoint x: 298, endPoint y: 203, distance: 87.1
click at [298, 203] on div "Do you want to automatically generate discount codes with Tada or use your own …" at bounding box center [458, 180] width 414 height 333
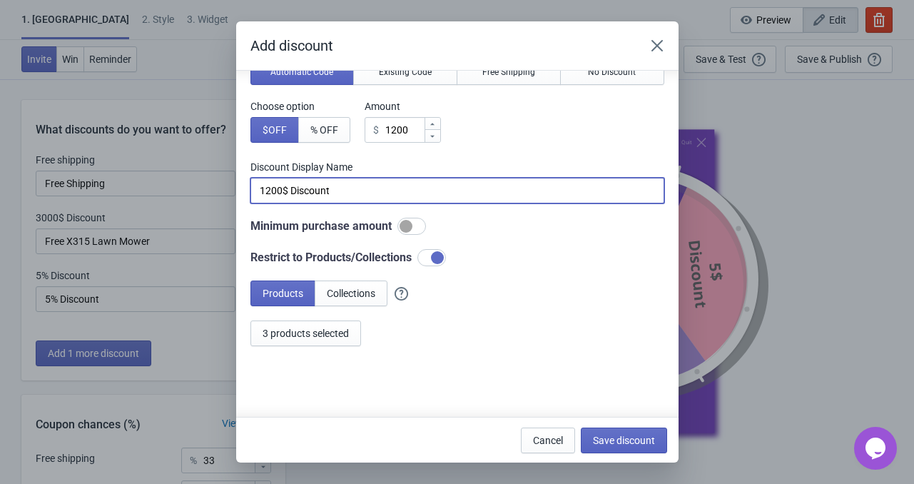
click at [358, 201] on input "1200$ Discount" at bounding box center [458, 191] width 414 height 26
drag, startPoint x: 366, startPoint y: 196, endPoint x: 216, endPoint y: 196, distance: 149.9
click at [216, 196] on div "Add discount Do you want to automatically generate discount codes with Tada or …" at bounding box center [457, 241] width 914 height 441
paste input "Free i105/i110 Lawn Mower"
type input "Free i105/i110 Lawn Mower"
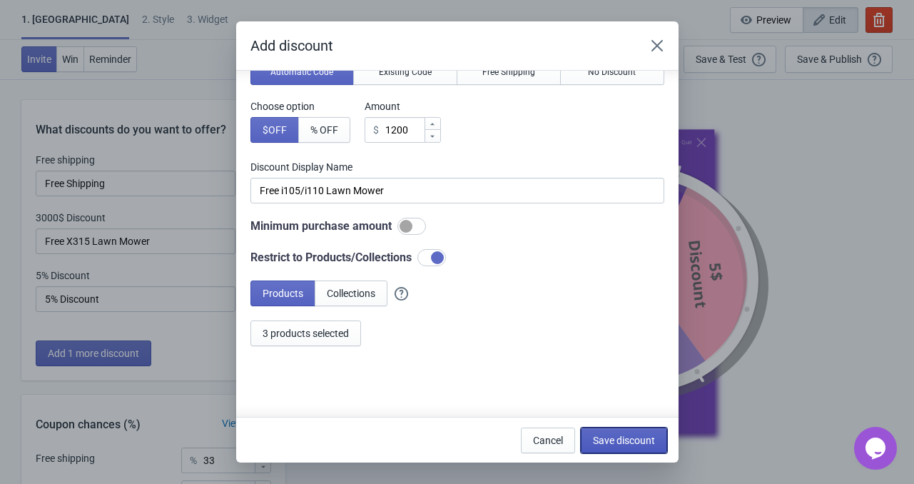
click at [645, 447] on button "Save discount" at bounding box center [624, 441] width 86 height 26
type input "Free i105/i110 Lawn Mower"
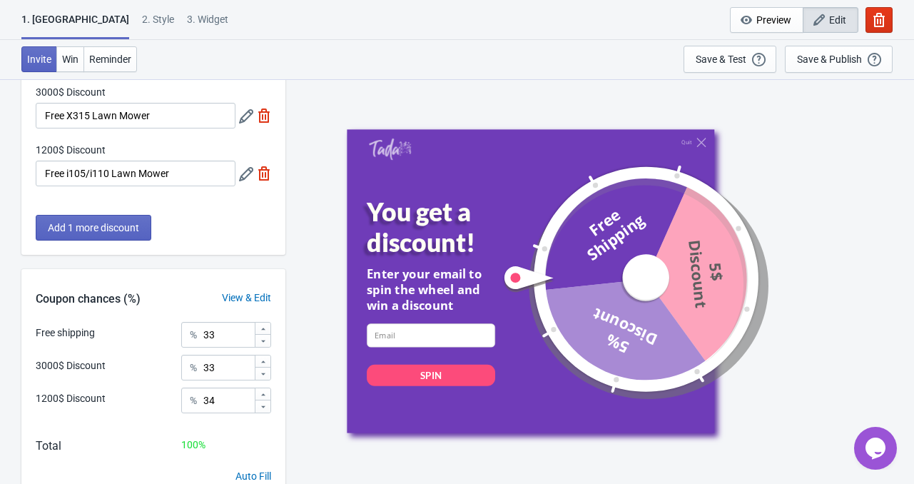
scroll to position [186, 0]
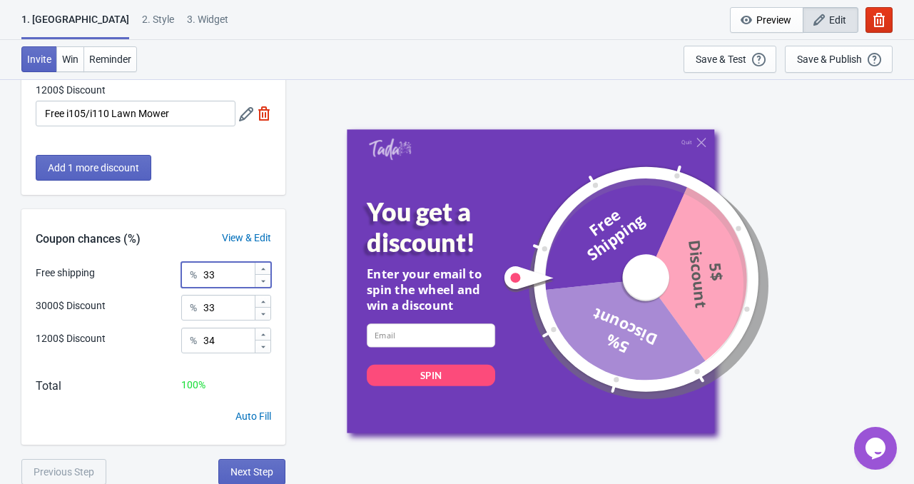
click at [218, 276] on input "33" at bounding box center [228, 275] width 51 height 26
drag, startPoint x: 218, startPoint y: 276, endPoint x: 207, endPoint y: 277, distance: 10.8
click at [207, 277] on input "33" at bounding box center [228, 275] width 51 height 26
click at [207, 275] on input "39" at bounding box center [228, 275] width 51 height 26
click at [209, 278] on input "399" at bounding box center [228, 275] width 51 height 26
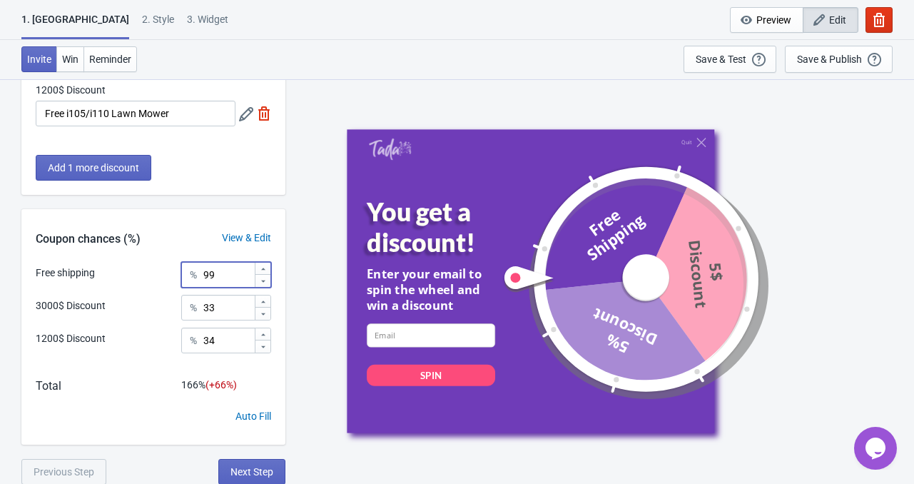
type input "99"
drag, startPoint x: 222, startPoint y: 304, endPoint x: 188, endPoint y: 306, distance: 34.3
click at [188, 306] on div "% 33" at bounding box center [226, 308] width 90 height 26
type input "1"
drag, startPoint x: 232, startPoint y: 345, endPoint x: 203, endPoint y: 345, distance: 29.3
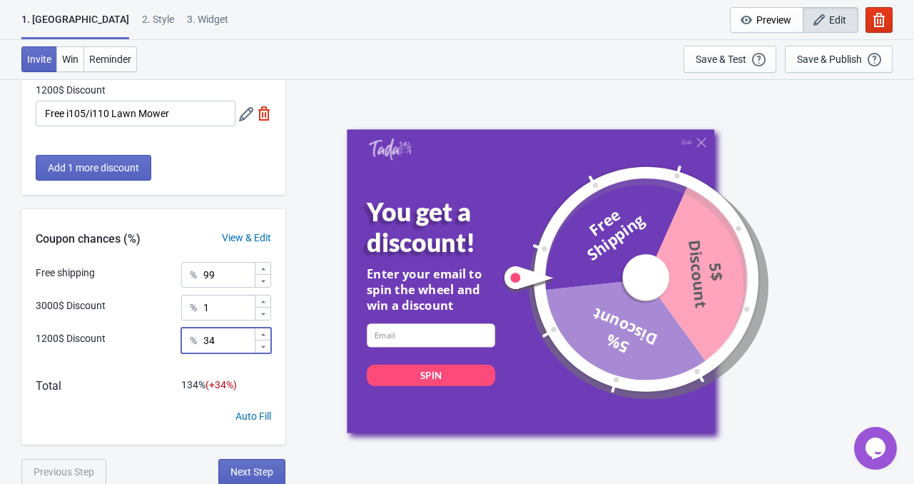
click at [206, 343] on input "34" at bounding box center [228, 341] width 51 height 26
type input "1"
click at [177, 365] on div "Free shipping % 99 3000$ Discount % 1 1200$ Discount % 1 Total 101 % (+ 1 %) Au…" at bounding box center [153, 353] width 264 height 183
click at [211, 283] on input "99" at bounding box center [228, 275] width 51 height 26
type input "98"
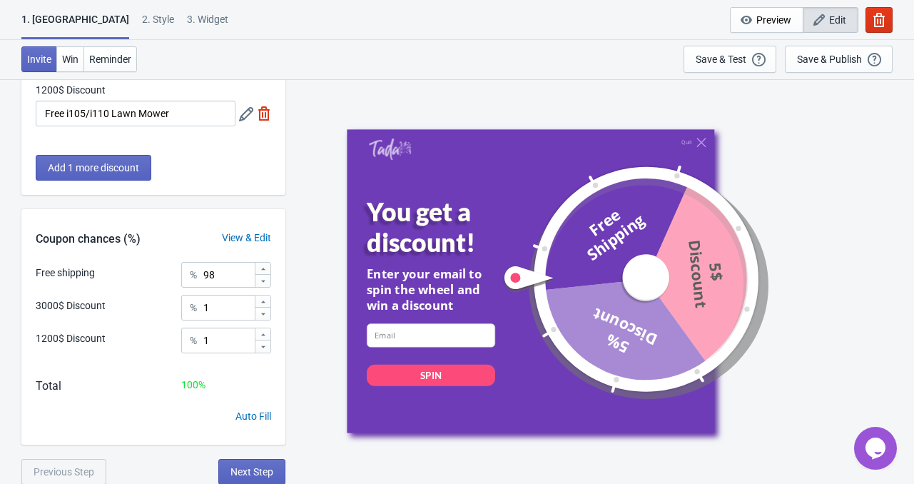
click at [202, 209] on div "Coupon chances (%) View & Edit" at bounding box center [153, 235] width 264 height 53
click at [256, 462] on button "Next Step" at bounding box center [251, 472] width 67 height 26
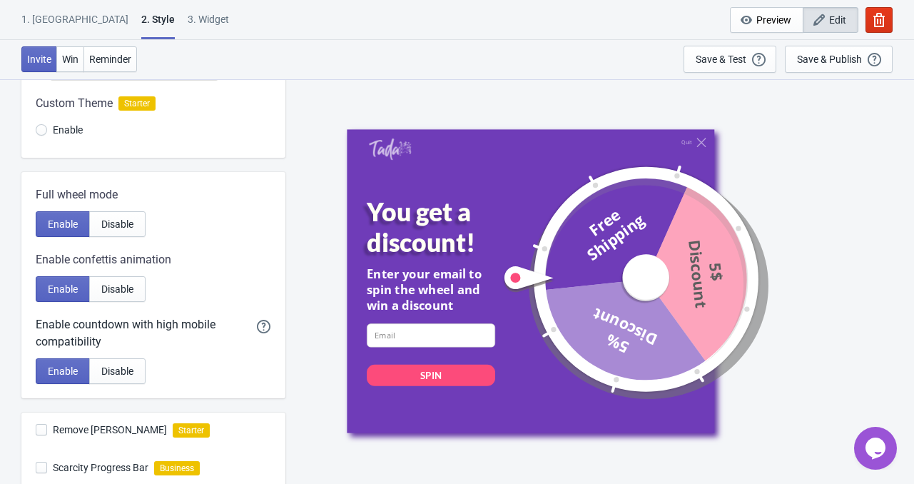
scroll to position [0, 0]
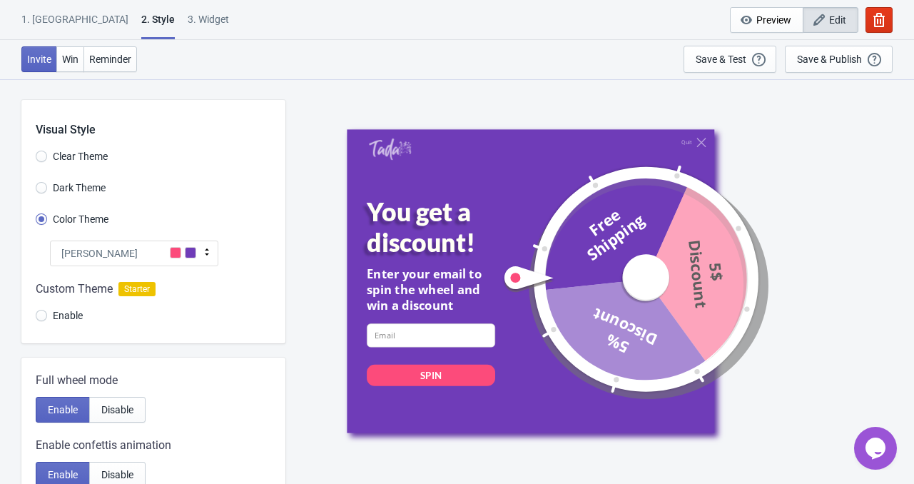
click at [168, 257] on div "[PERSON_NAME]" at bounding box center [134, 254] width 168 height 26
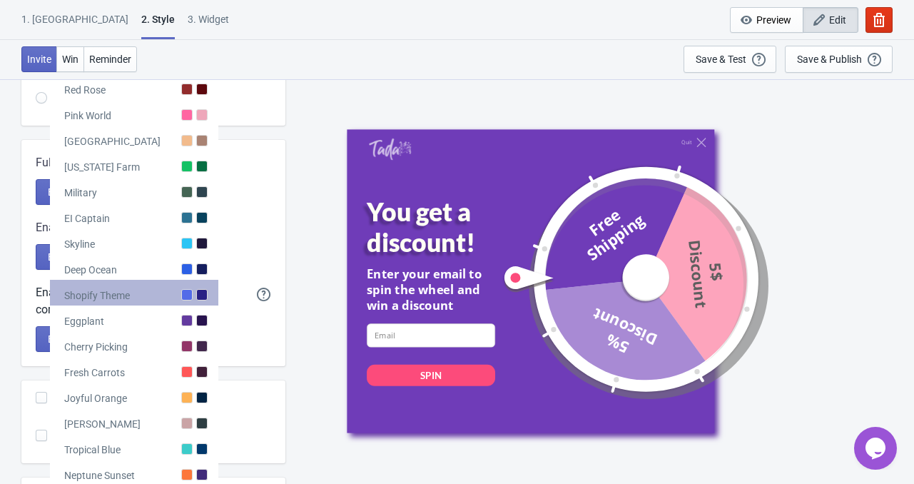
scroll to position [286, 0]
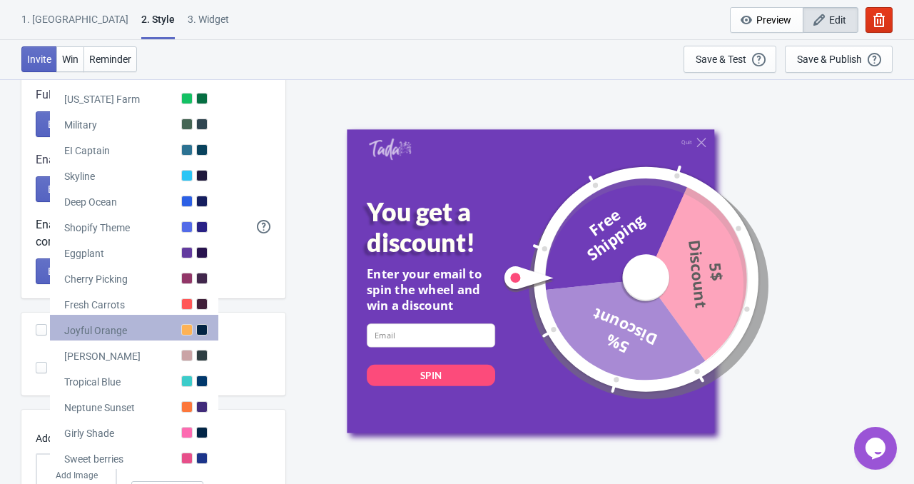
click at [154, 328] on div "Joyful Orange" at bounding box center [134, 328] width 168 height 26
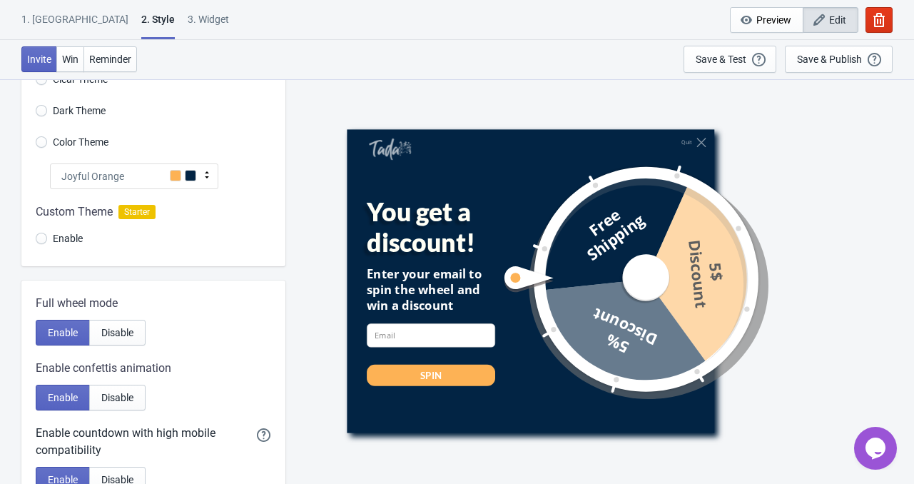
scroll to position [71, 0]
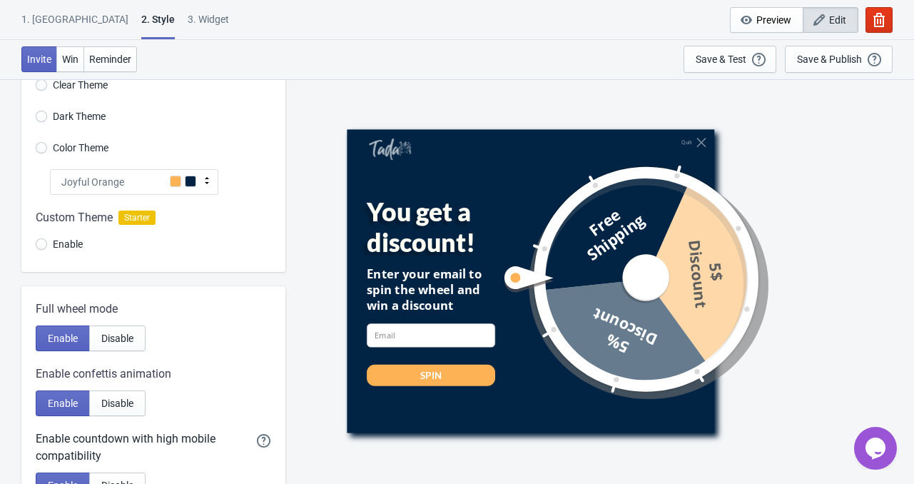
click at [159, 183] on div "Joyful Orange" at bounding box center [134, 182] width 168 height 26
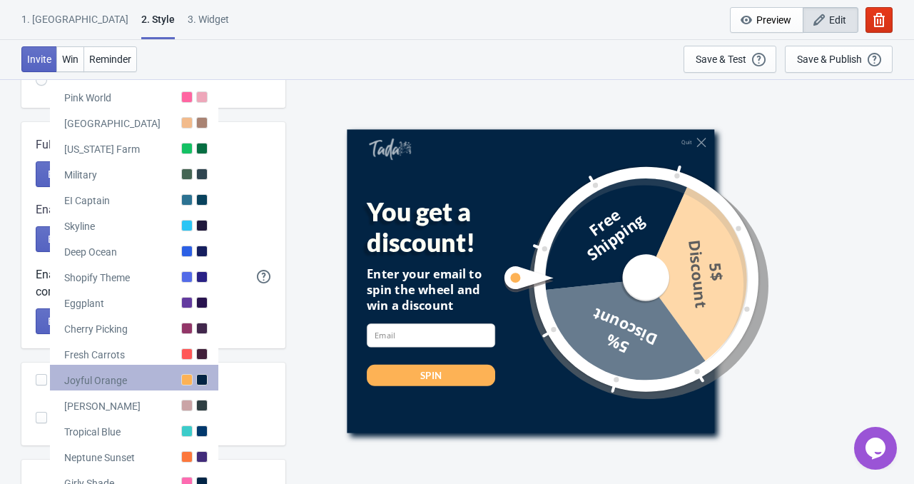
scroll to position [214, 0]
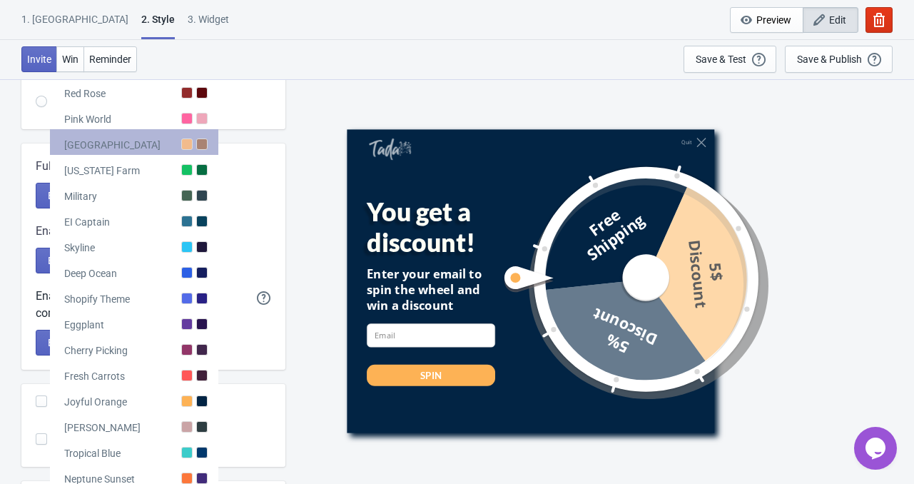
click at [168, 149] on div "[GEOGRAPHIC_DATA]" at bounding box center [134, 142] width 168 height 26
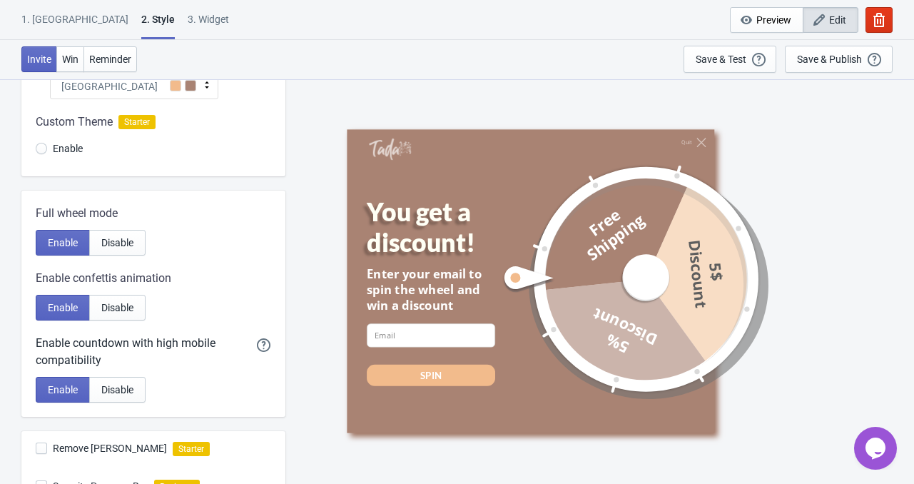
scroll to position [143, 0]
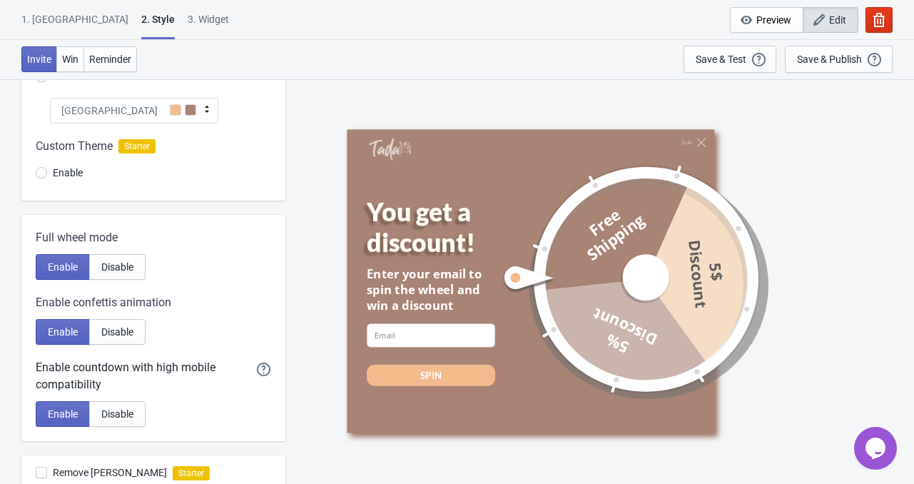
click at [155, 119] on div "[GEOGRAPHIC_DATA]" at bounding box center [134, 111] width 168 height 26
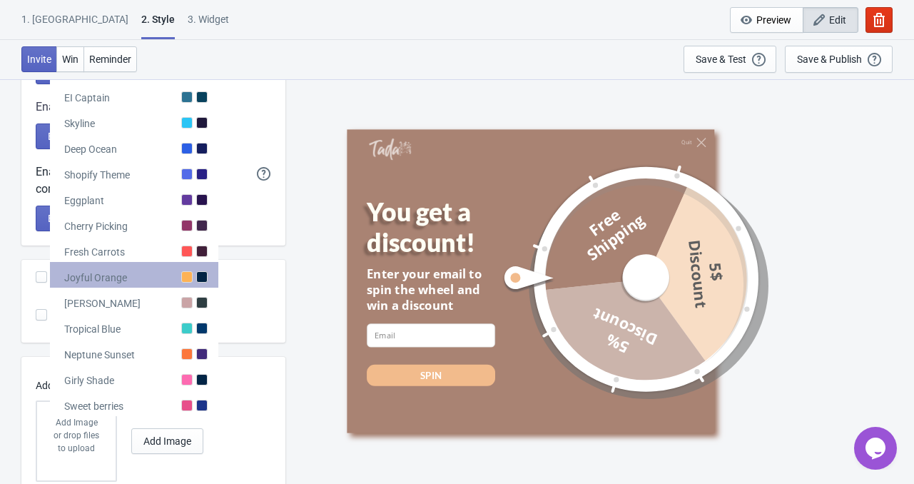
scroll to position [357, 0]
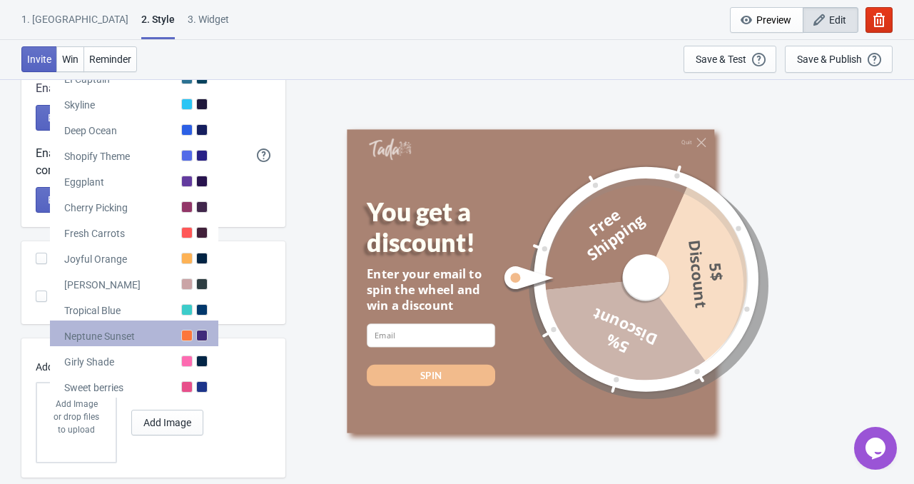
click at [162, 336] on div "Neptune Sunset" at bounding box center [134, 334] width 168 height 26
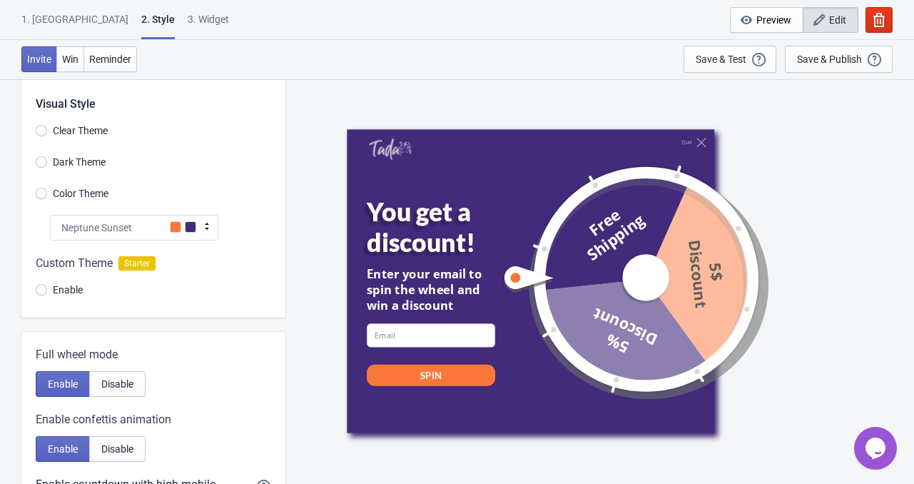
scroll to position [0, 0]
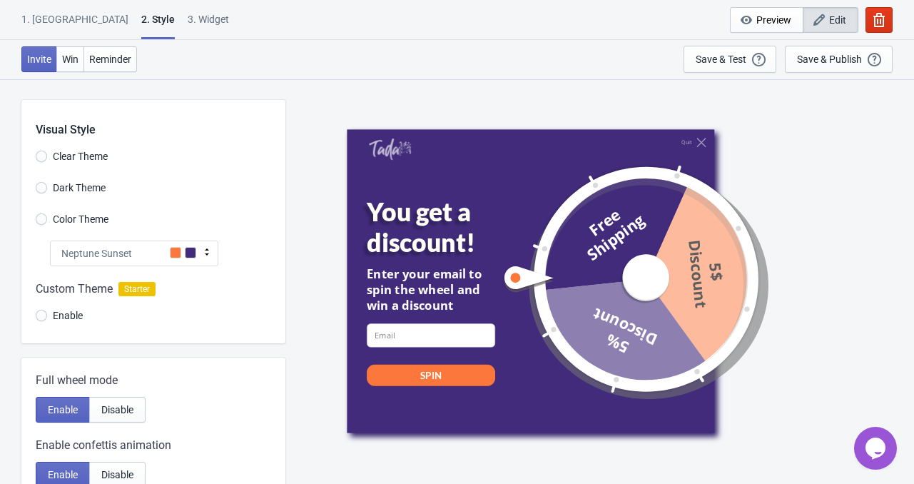
click at [142, 259] on div "Neptune Sunset" at bounding box center [134, 254] width 168 height 26
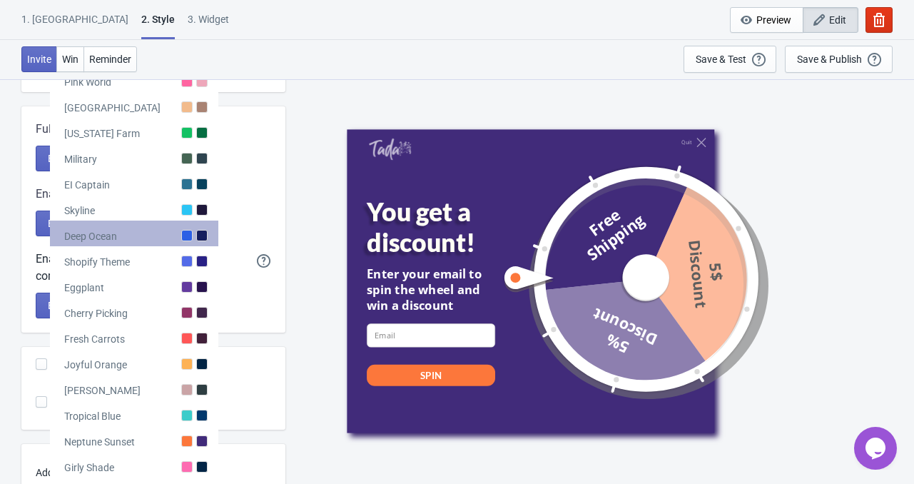
scroll to position [286, 0]
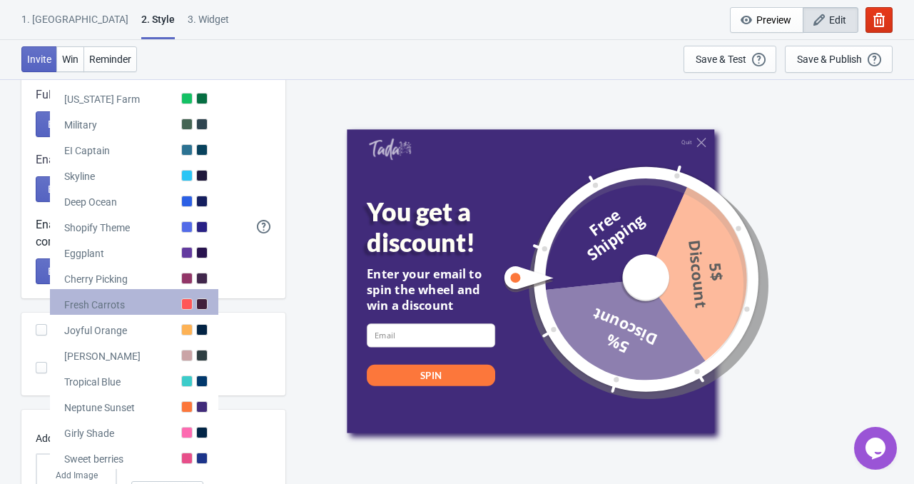
click at [156, 306] on div "Fresh Carrots" at bounding box center [134, 302] width 168 height 26
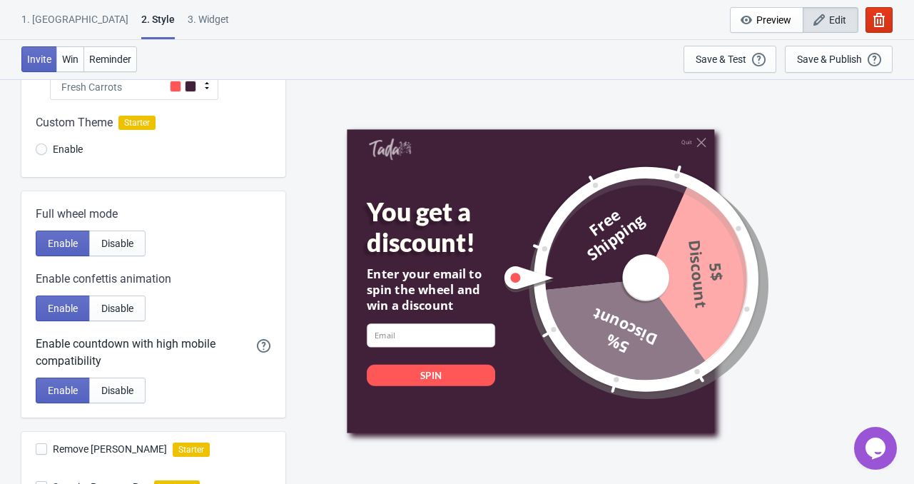
scroll to position [71, 0]
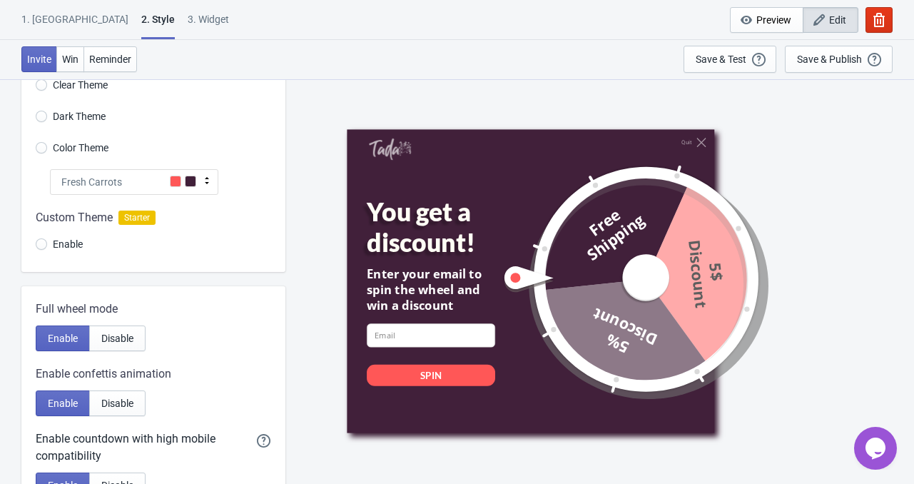
click at [146, 179] on div "Fresh Carrots" at bounding box center [134, 182] width 168 height 26
radio input "true"
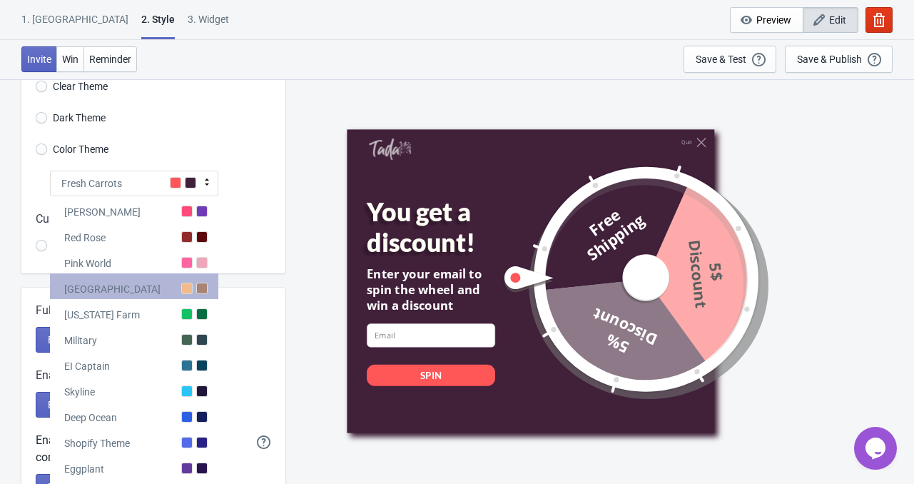
scroll to position [0, 0]
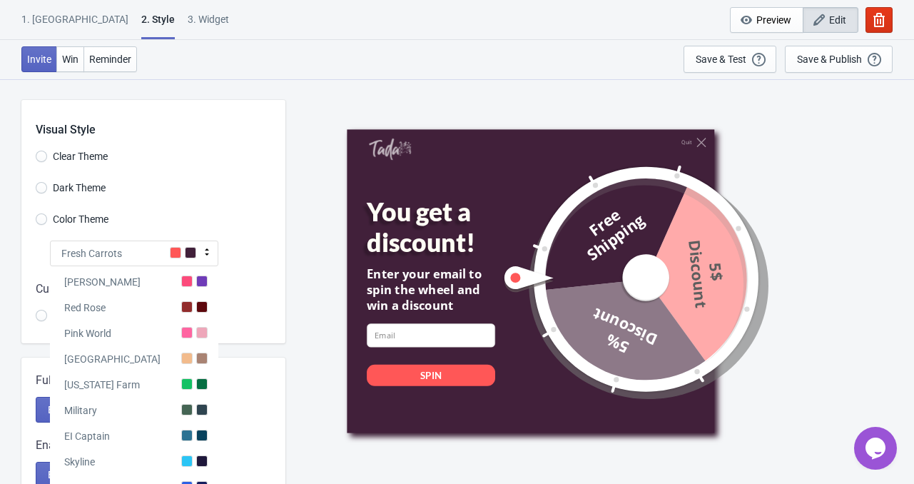
click at [93, 159] on span "Clear Theme" at bounding box center [80, 156] width 55 height 14
click at [47, 159] on input "Clear Theme" at bounding box center [41, 164] width 11 height 26
radio input "true"
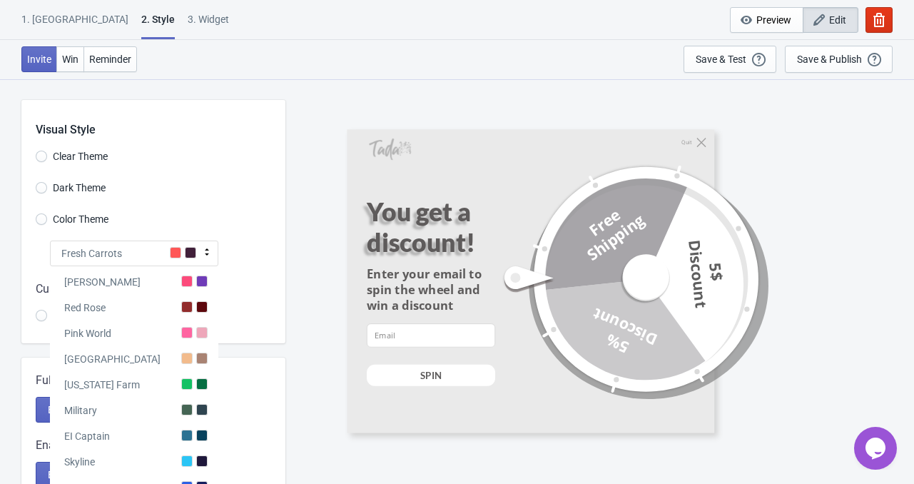
click at [72, 176] on div "Visual Style Clear Theme Dark Theme Color Theme Fresh Carrots Tada Red Rose Pin…" at bounding box center [153, 221] width 264 height 243
click at [51, 218] on label "Color Theme" at bounding box center [72, 219] width 73 height 20
click at [47, 218] on input "Color Theme" at bounding box center [41, 226] width 11 height 26
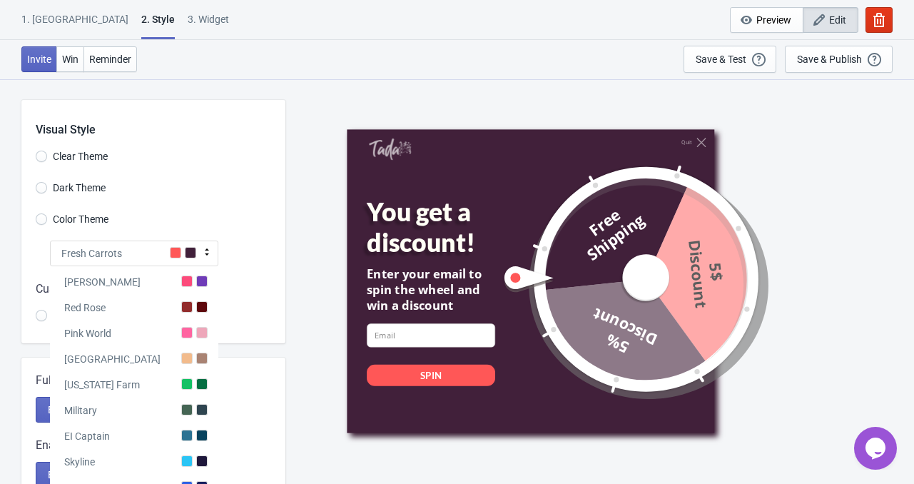
click at [26, 256] on div "Visual Style Clear Theme Dark Theme Color Theme Fresh Carrots Tada Red Rose Pin…" at bounding box center [153, 221] width 264 height 243
click at [195, 223] on div "Color Theme" at bounding box center [161, 221] width 250 height 24
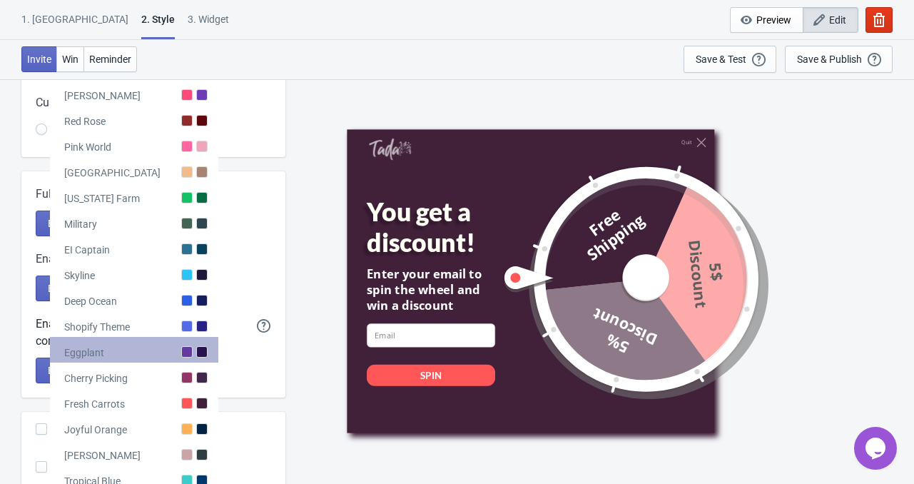
scroll to position [214, 0]
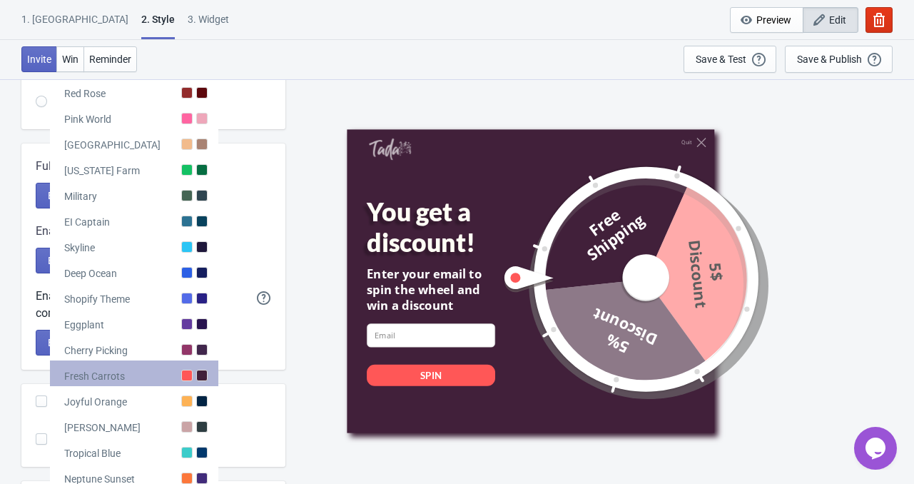
click at [143, 370] on div "Fresh Carrots" at bounding box center [134, 373] width 168 height 26
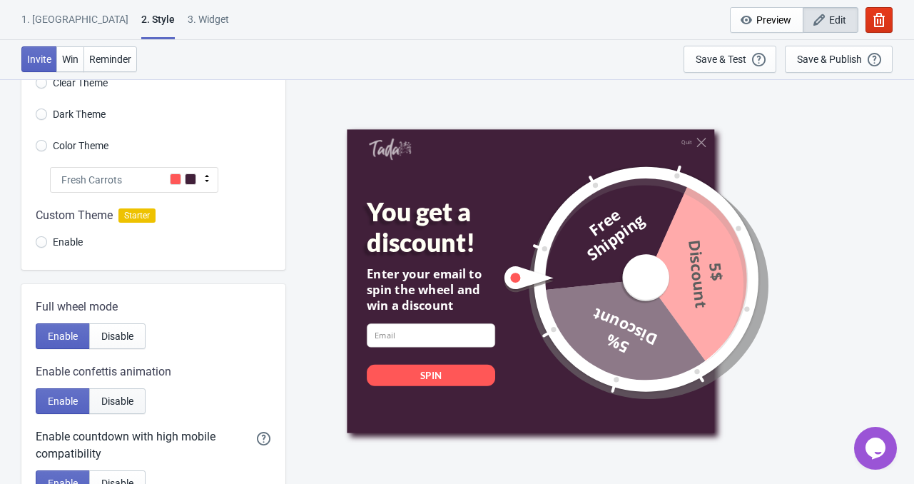
scroll to position [71, 0]
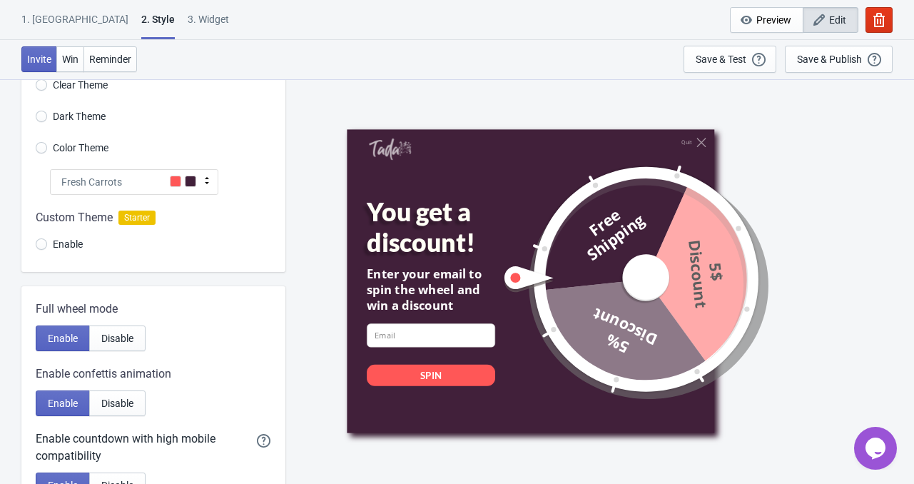
click at [153, 179] on div "Fresh Carrots" at bounding box center [134, 182] width 168 height 26
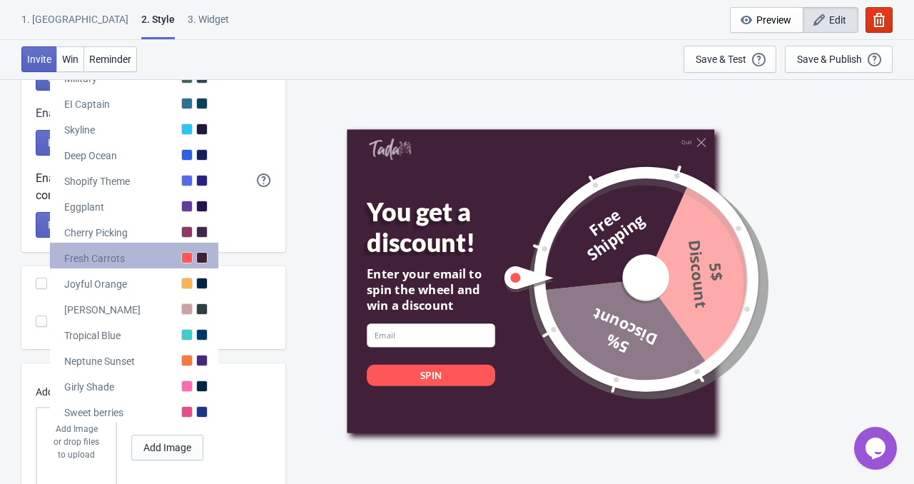
scroll to position [357, 0]
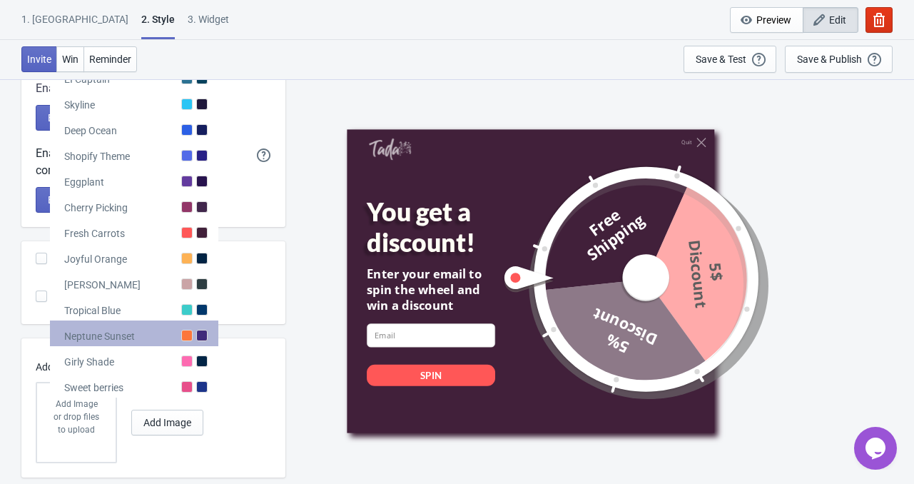
click at [128, 338] on div "Neptune Sunset" at bounding box center [99, 336] width 71 height 14
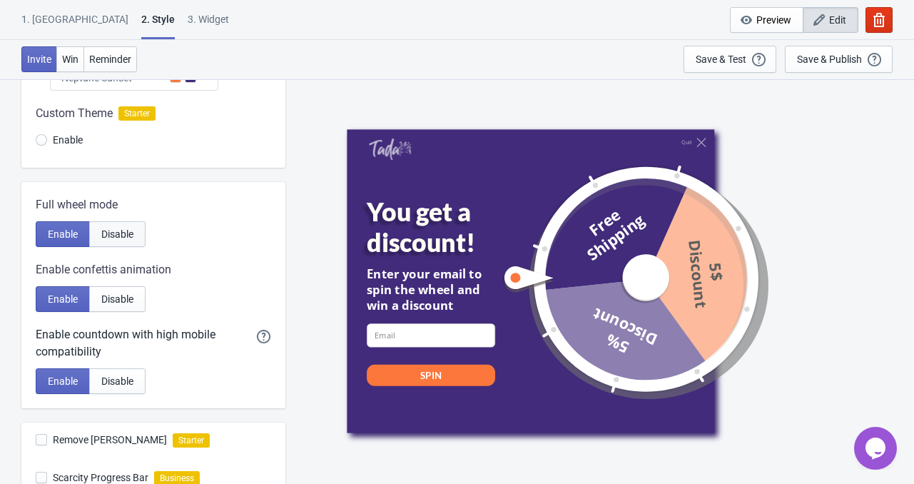
scroll to position [0, 0]
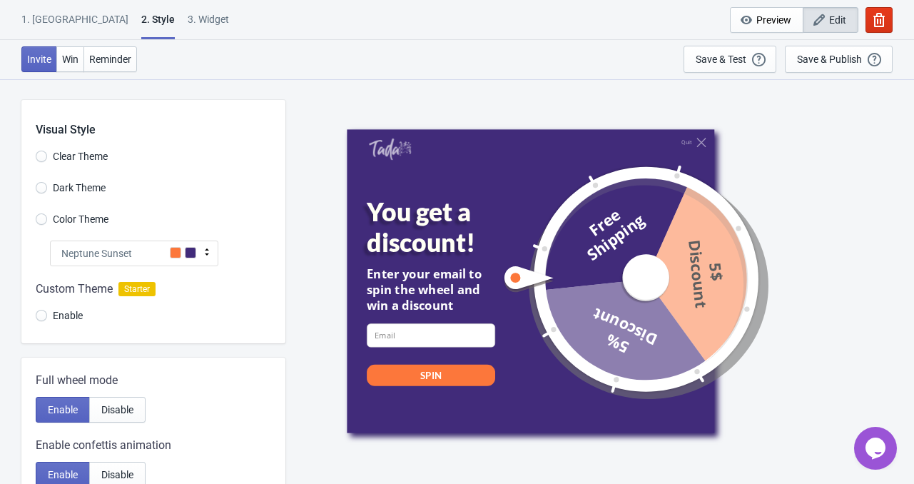
click at [139, 253] on div "Neptune Sunset" at bounding box center [134, 254] width 168 height 26
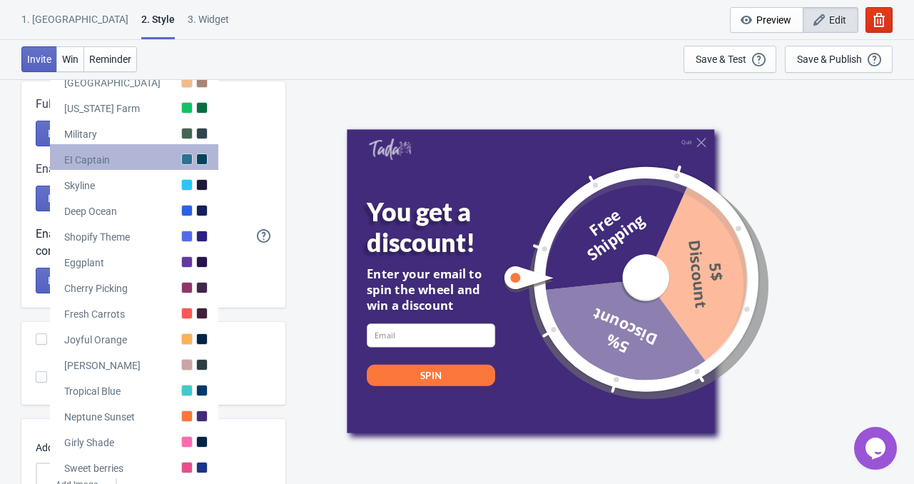
scroll to position [286, 0]
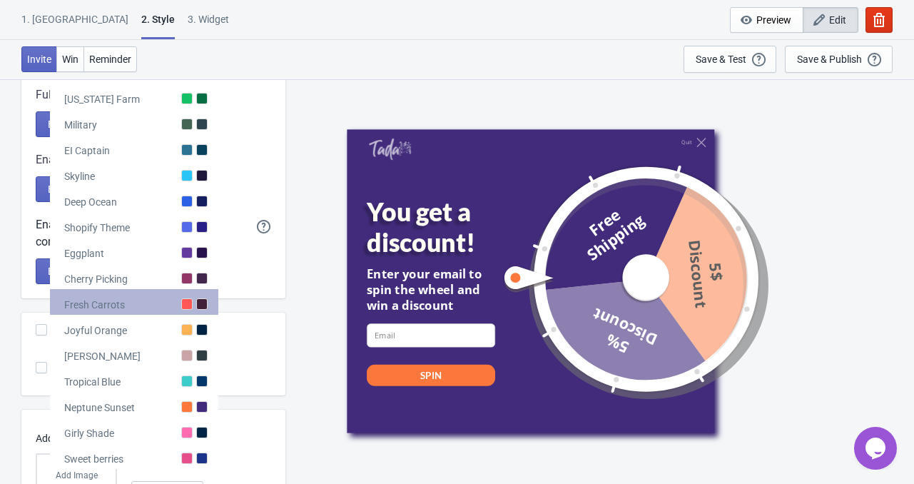
click at [133, 298] on div "Fresh Carrots" at bounding box center [134, 302] width 168 height 26
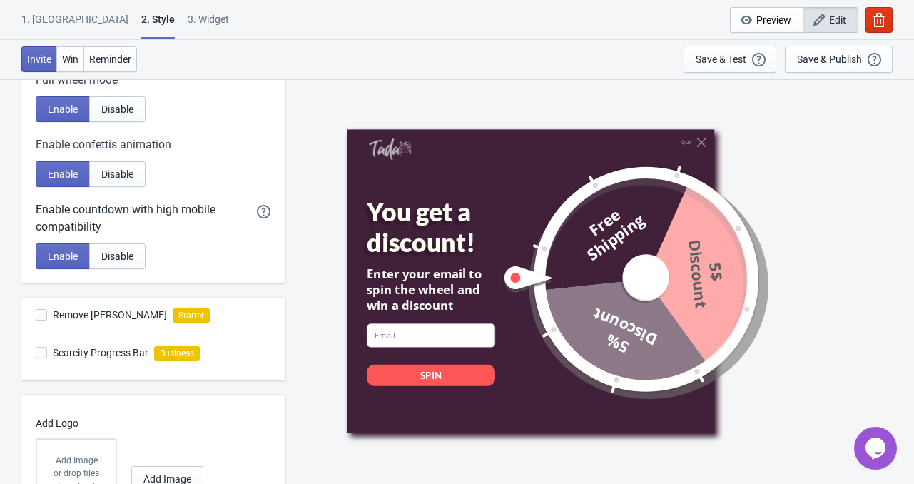
scroll to position [0, 0]
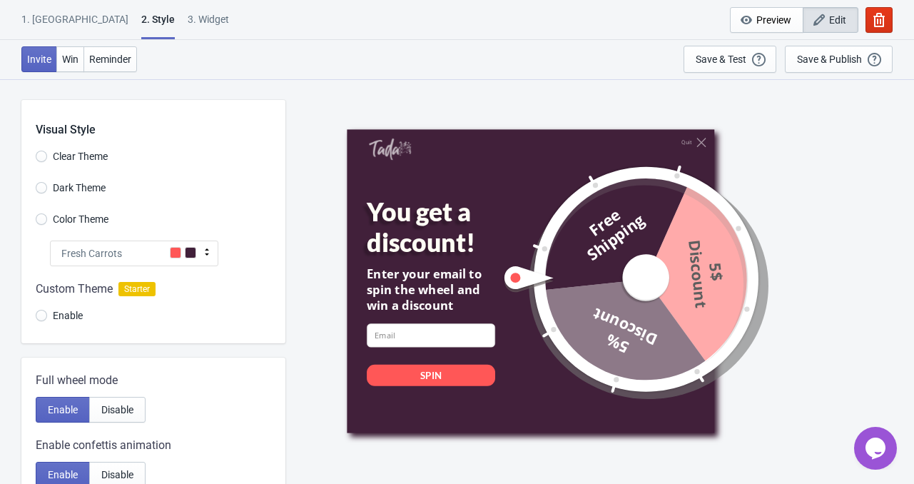
click at [113, 258] on span "Fresh Carrots" at bounding box center [91, 253] width 61 height 14
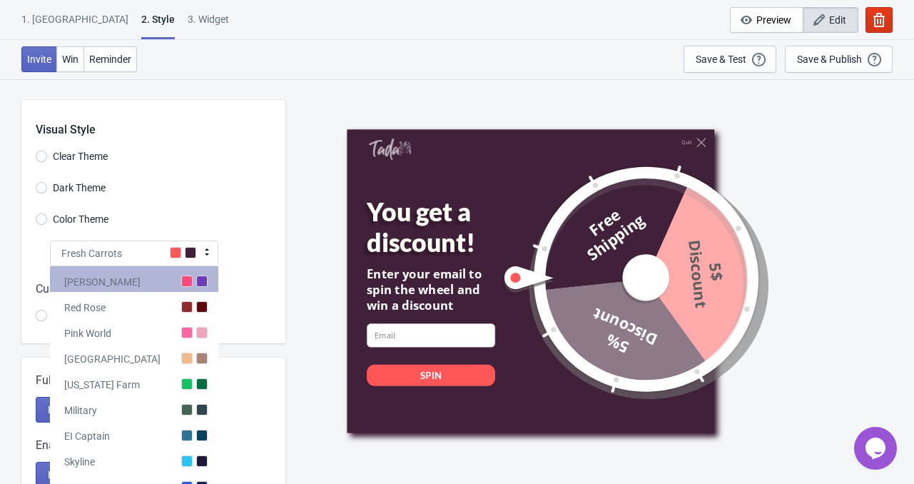
scroll to position [71, 0]
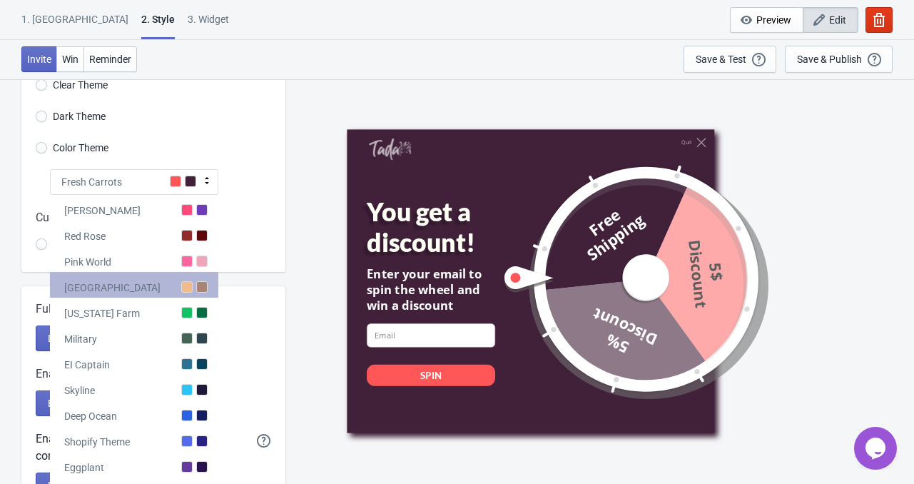
click at [131, 285] on div "[GEOGRAPHIC_DATA]" at bounding box center [134, 285] width 168 height 26
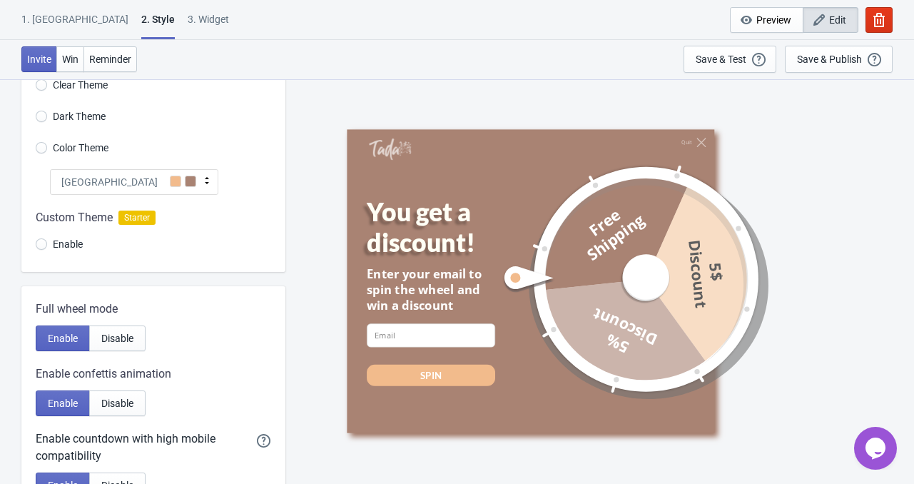
click at [300, 208] on div "Quit You get a discount! Enter your email to spin the wheel and win a discount …" at bounding box center [600, 281] width 615 height 405
click at [46, 244] on div at bounding box center [153, 233] width 264 height 77
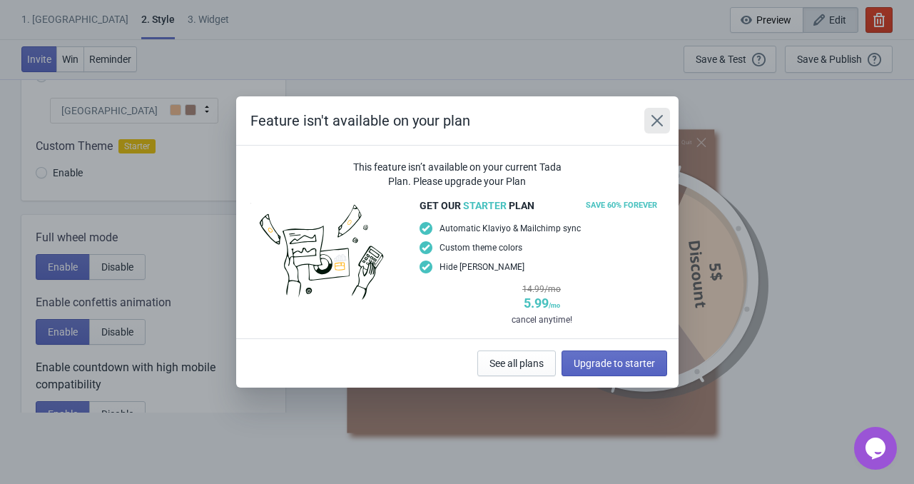
click at [654, 121] on icon "Close" at bounding box center [657, 120] width 14 height 14
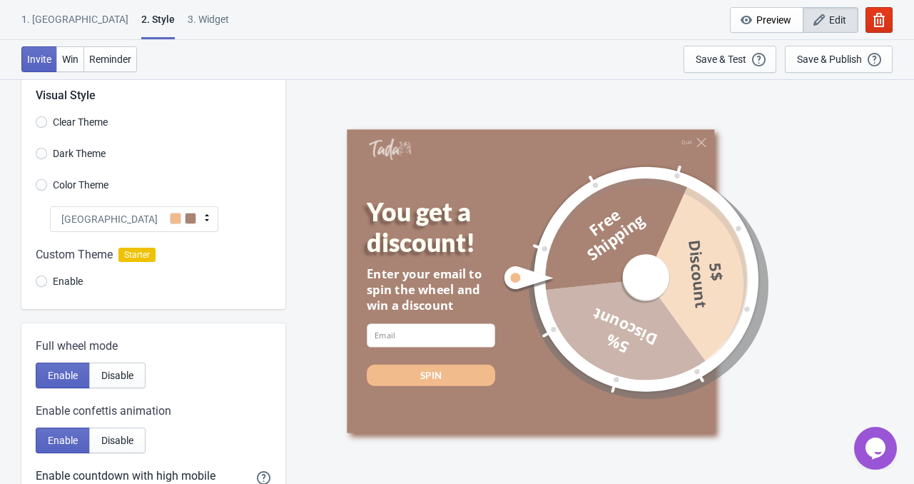
scroll to position [0, 0]
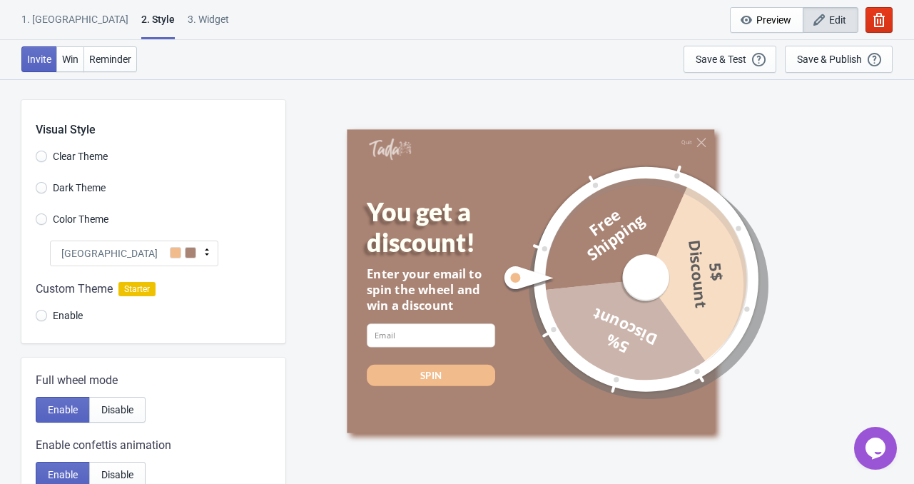
click at [139, 256] on div "[GEOGRAPHIC_DATA]" at bounding box center [134, 254] width 168 height 26
radio input "true"
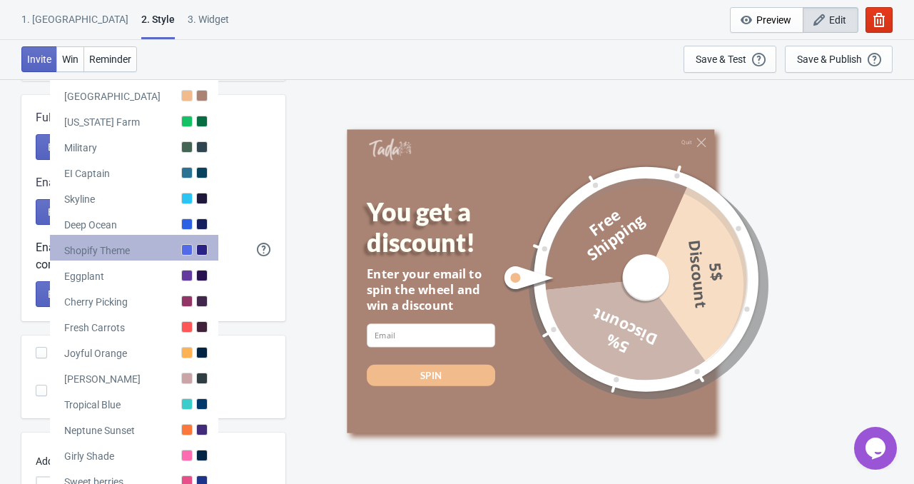
scroll to position [357, 0]
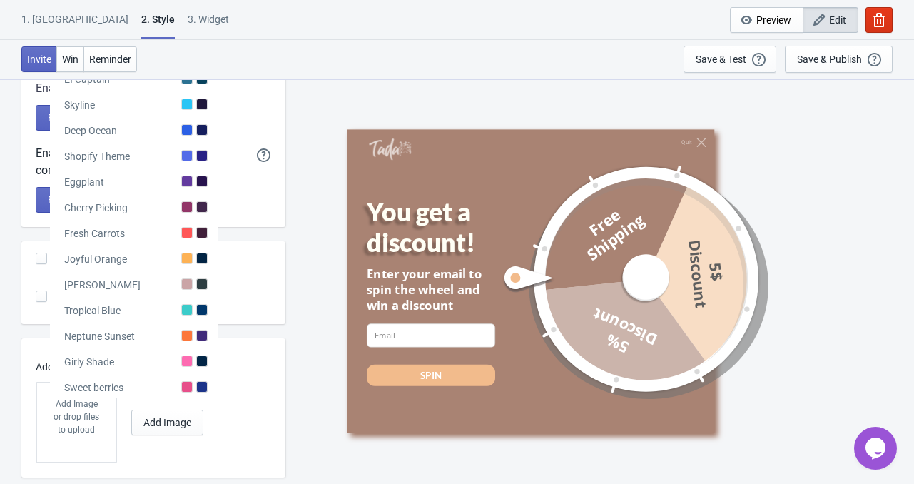
click at [246, 204] on div "Enable Disable" at bounding box center [154, 200] width 236 height 26
click at [302, 207] on div "Quit You get a discount! Enter your email to spin the wheel and win a discount …" at bounding box center [600, 281] width 615 height 405
click at [320, 213] on div "Quit You get a discount! Enter your email to spin the wheel and win a discount …" at bounding box center [600, 281] width 615 height 405
